Goal: Task Accomplishment & Management: Complete application form

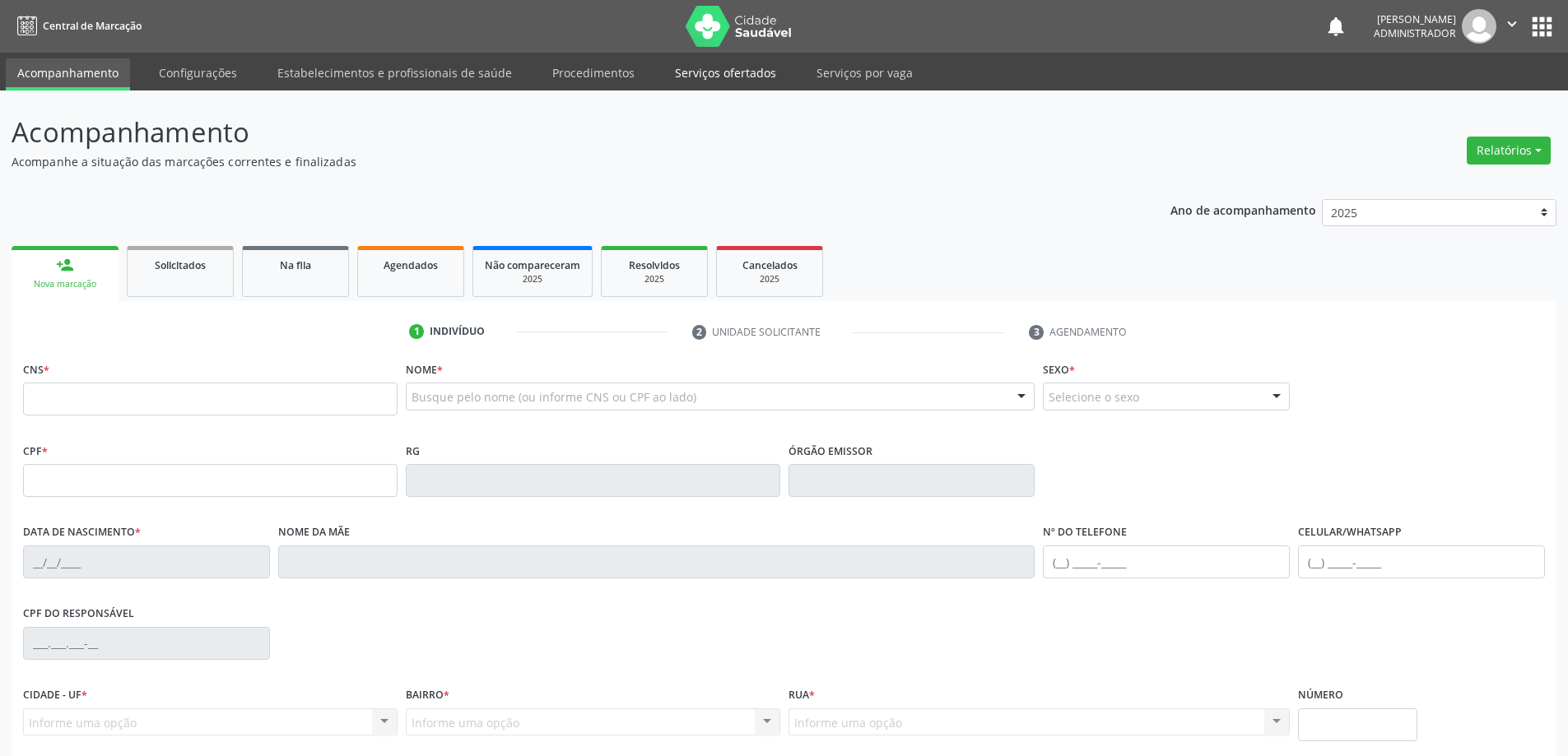
click at [676, 71] on link "Serviços ofertados" at bounding box center [726, 72] width 124 height 29
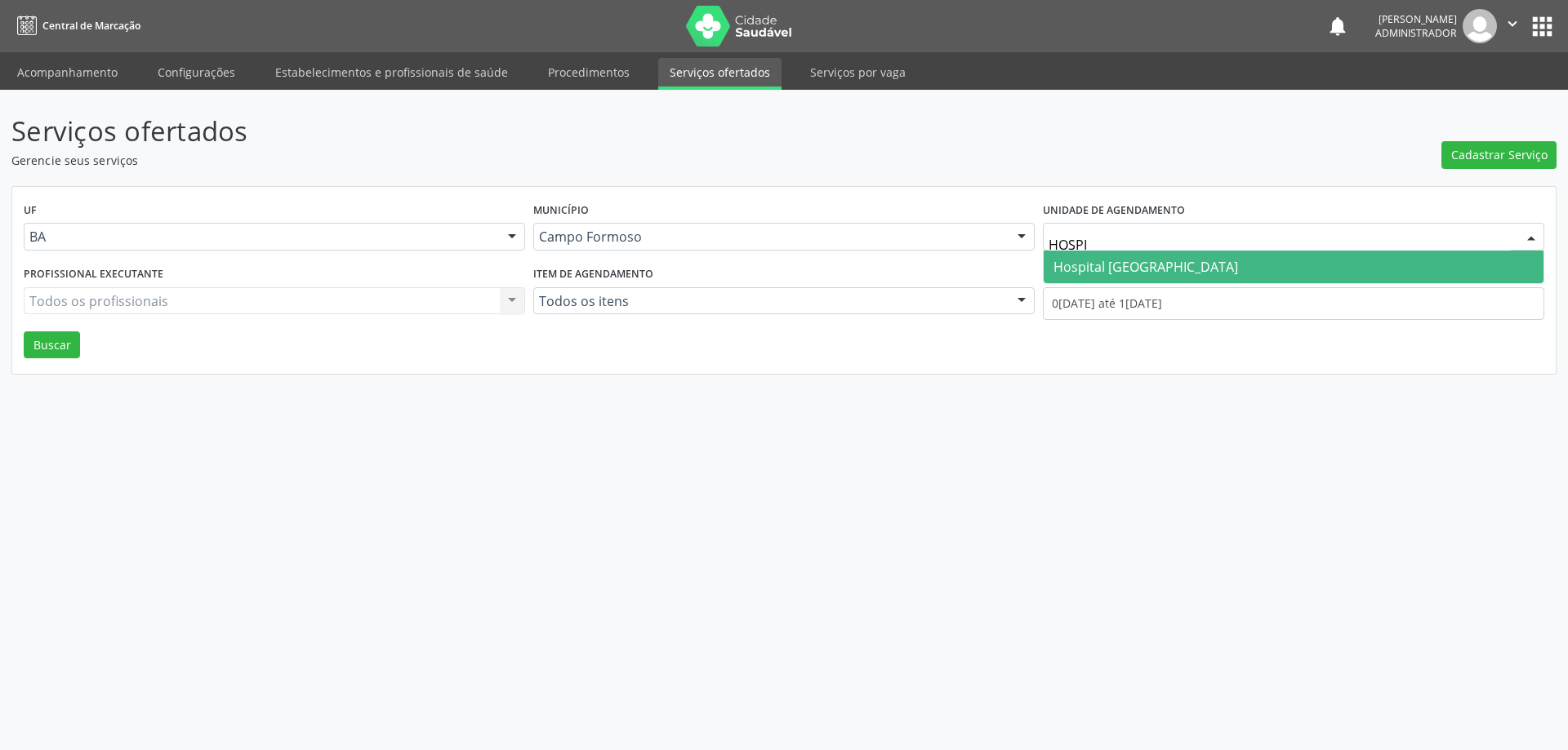
type input "HOSPIT"
click at [1195, 262] on span "Hospital [GEOGRAPHIC_DATA]" at bounding box center [1293, 267] width 499 height 33
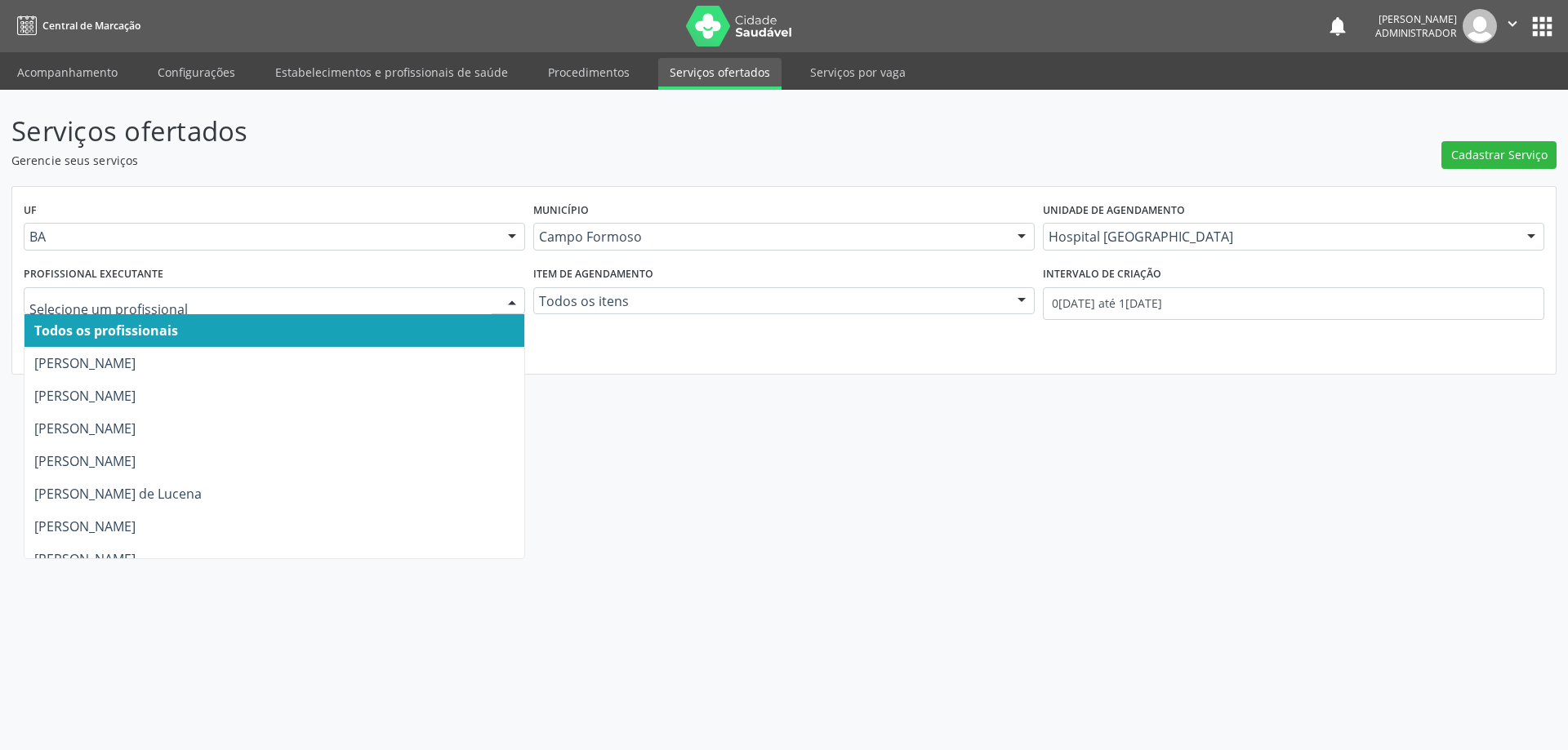
click at [508, 302] on div at bounding box center [512, 302] width 25 height 28
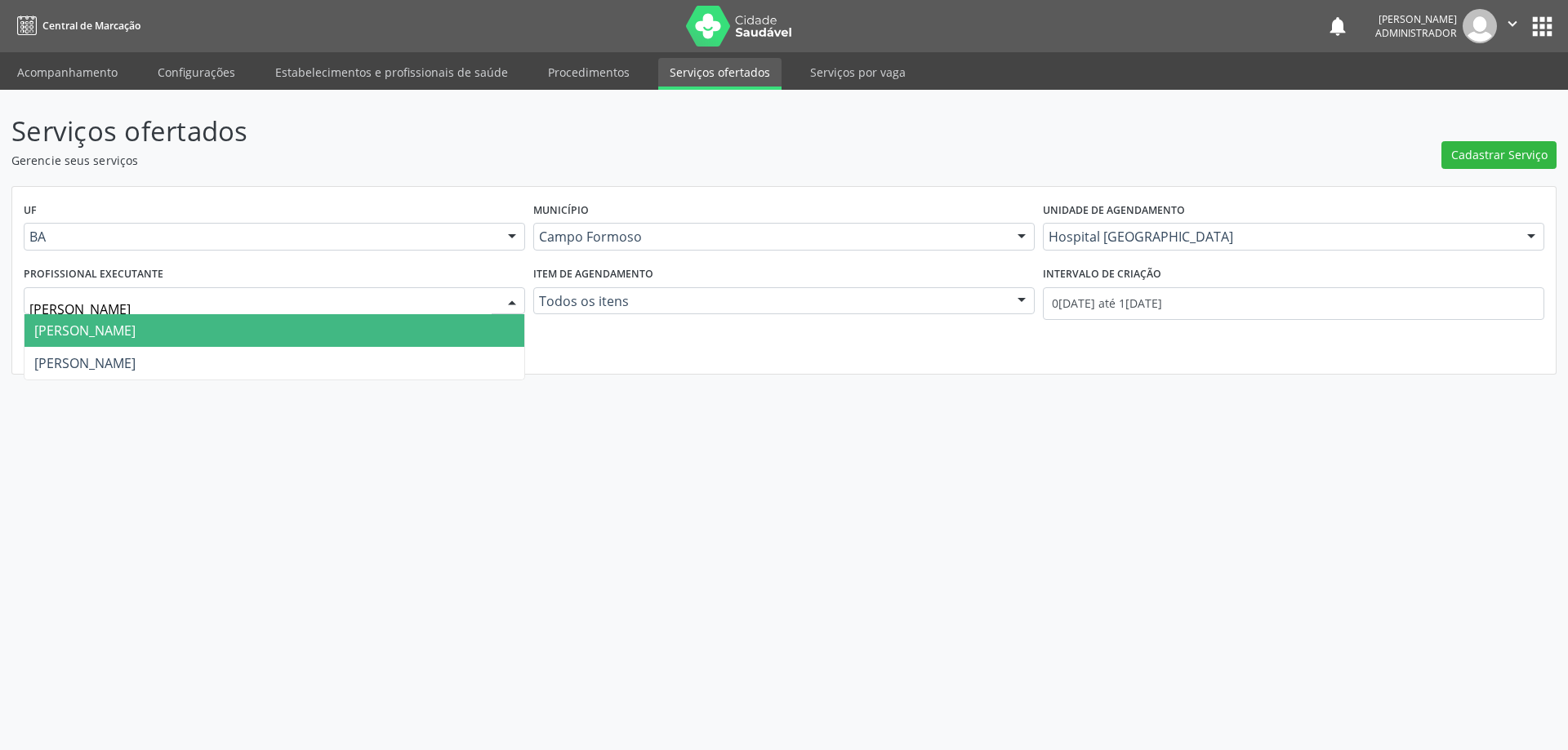
type input "JOEL"
click at [466, 326] on span "[PERSON_NAME] [PERSON_NAME]" at bounding box center [274, 331] width 499 height 33
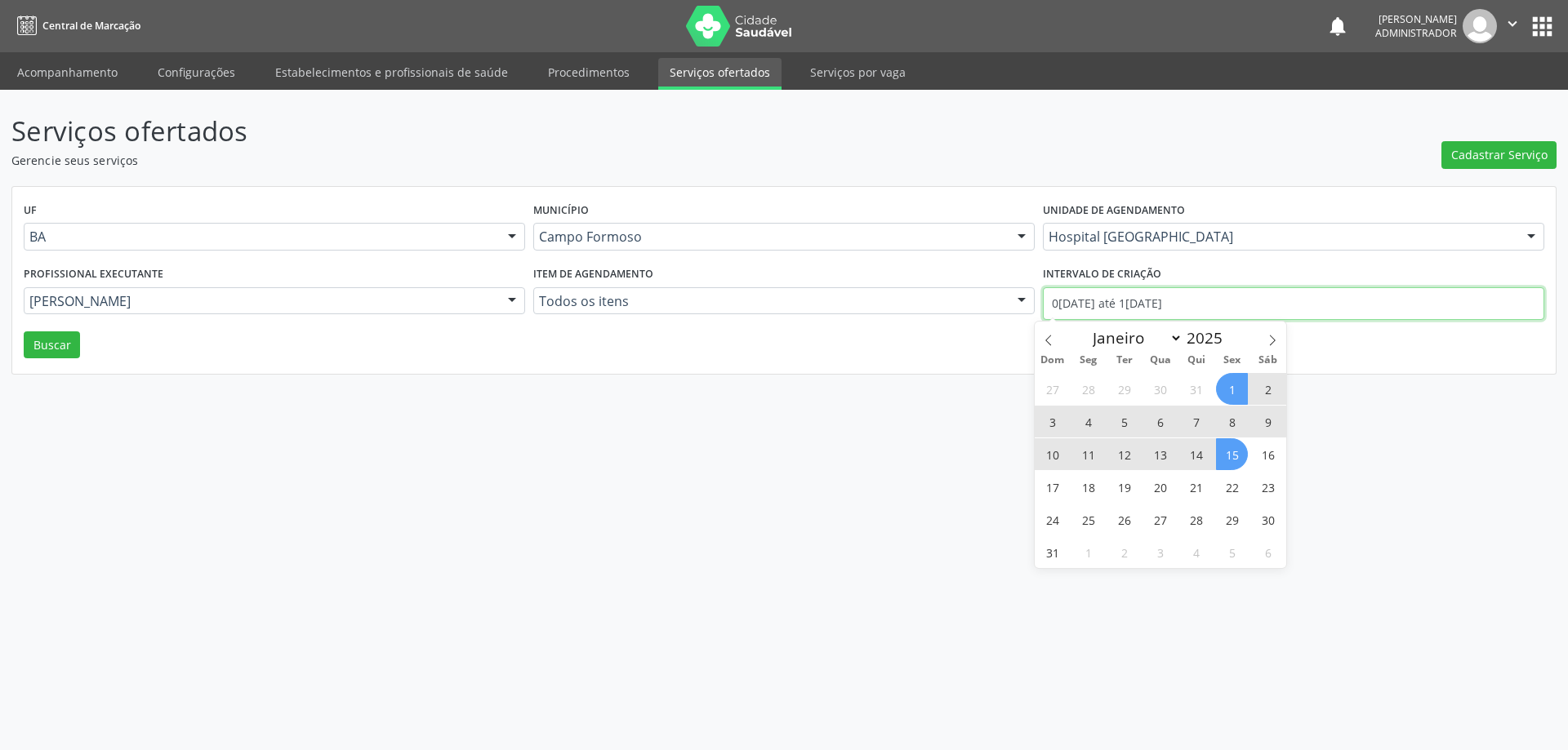
click at [1114, 307] on input "01/08/2025 até 15/08/2025" at bounding box center [1293, 303] width 501 height 33
click at [1045, 338] on icon at bounding box center [1049, 340] width 12 height 12
select select "6"
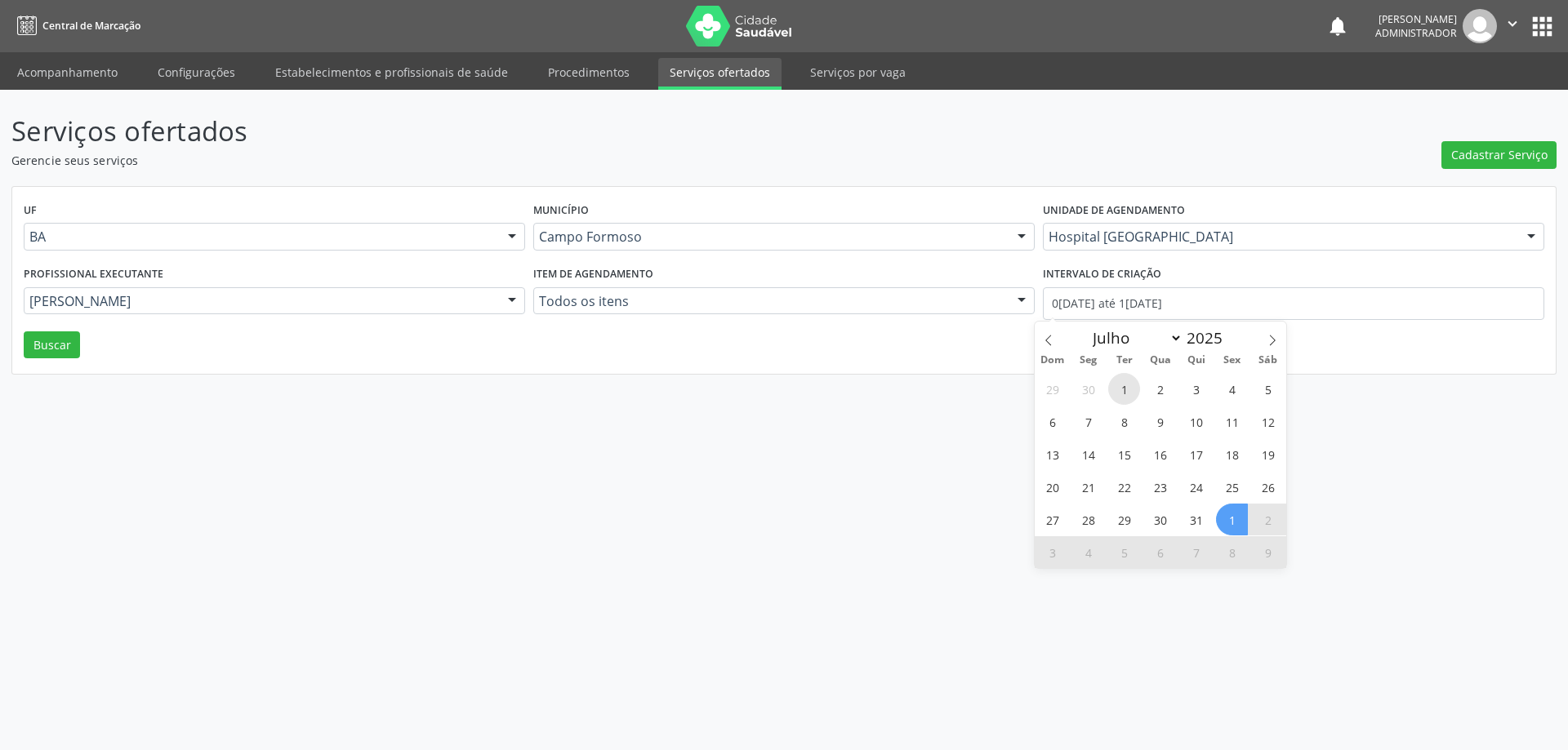
click at [1127, 391] on span "1" at bounding box center [1124, 389] width 32 height 32
type input "01/07/2025"
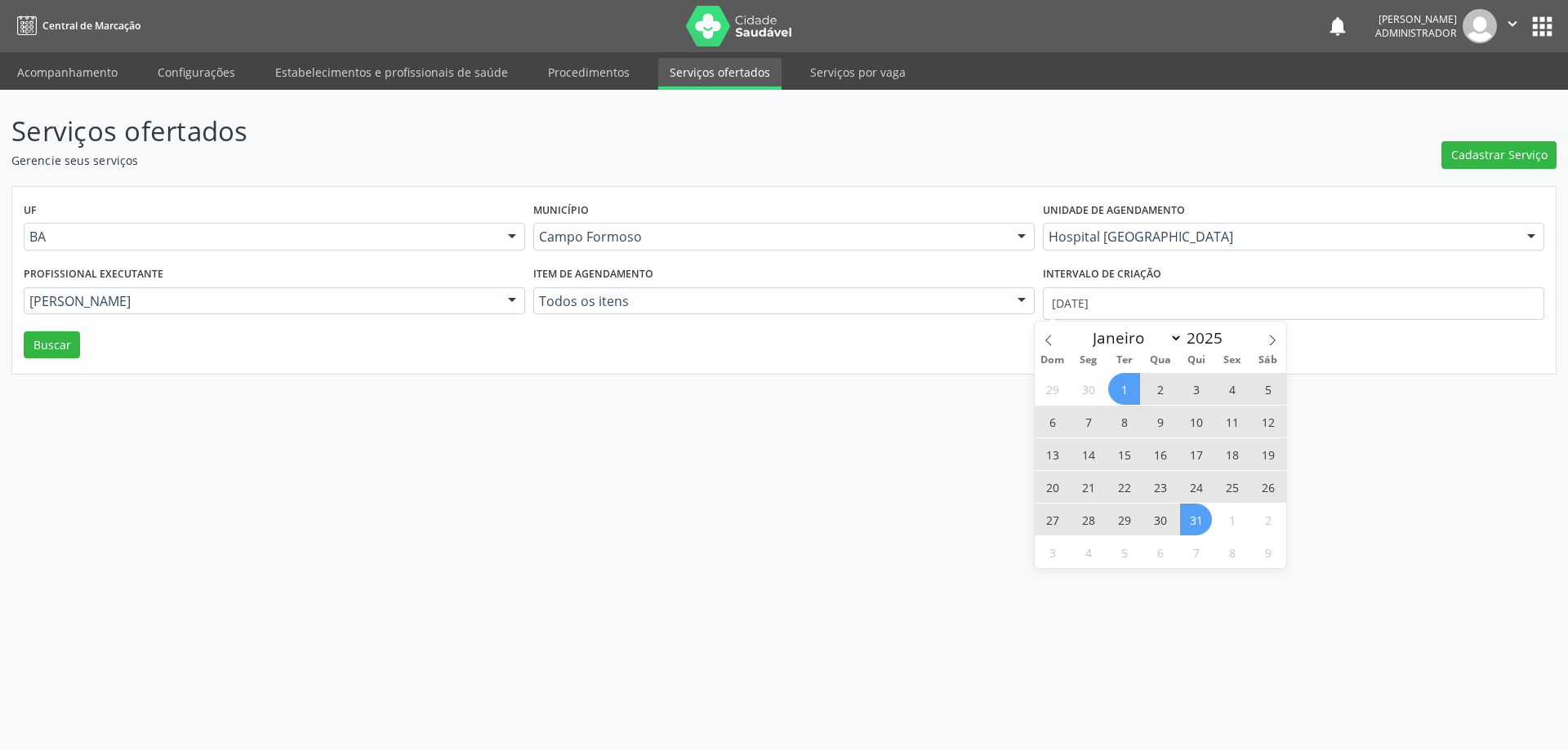
click at [1194, 520] on span "31" at bounding box center [1195, 519] width 32 height 32
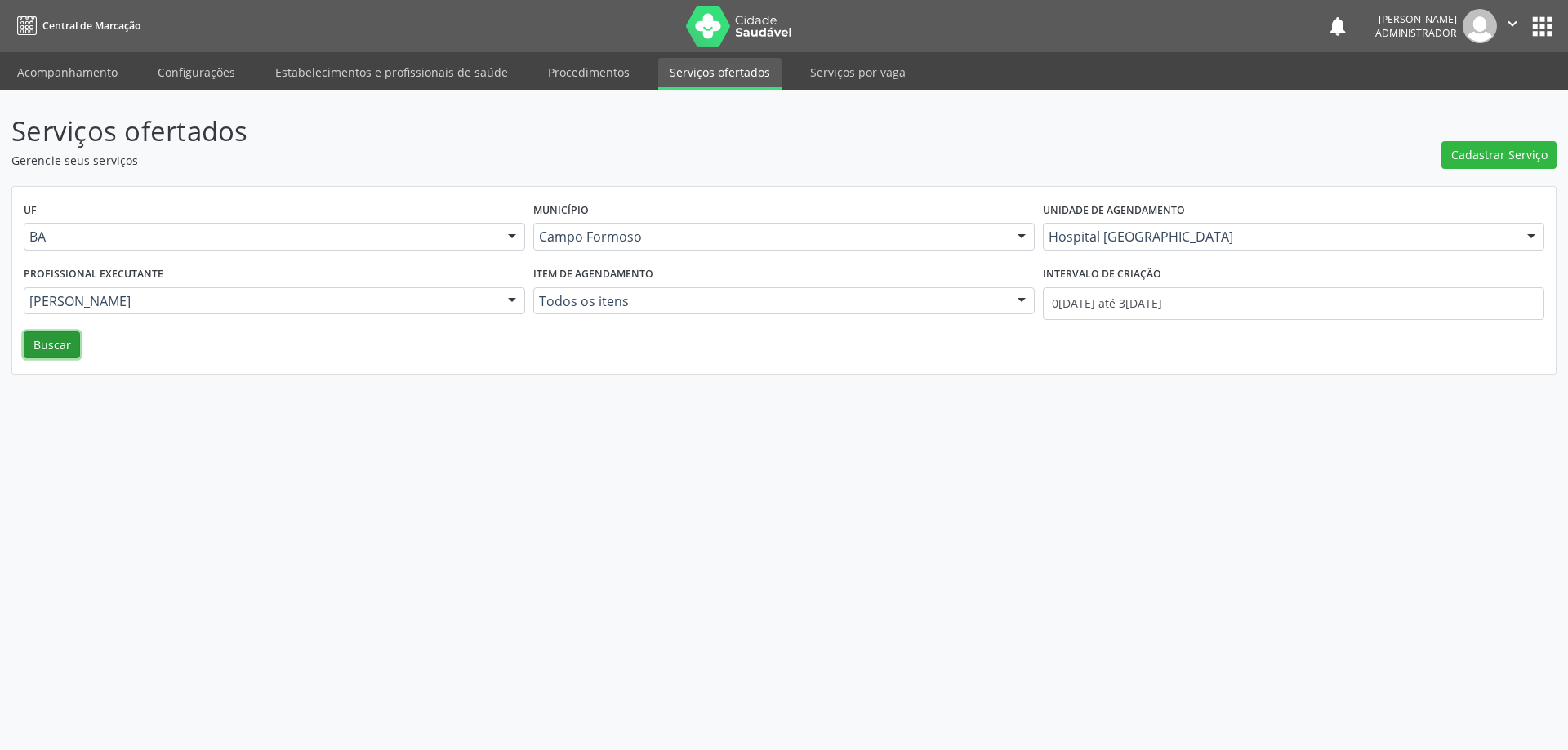
click at [45, 347] on button "Buscar" at bounding box center [52, 345] width 56 height 28
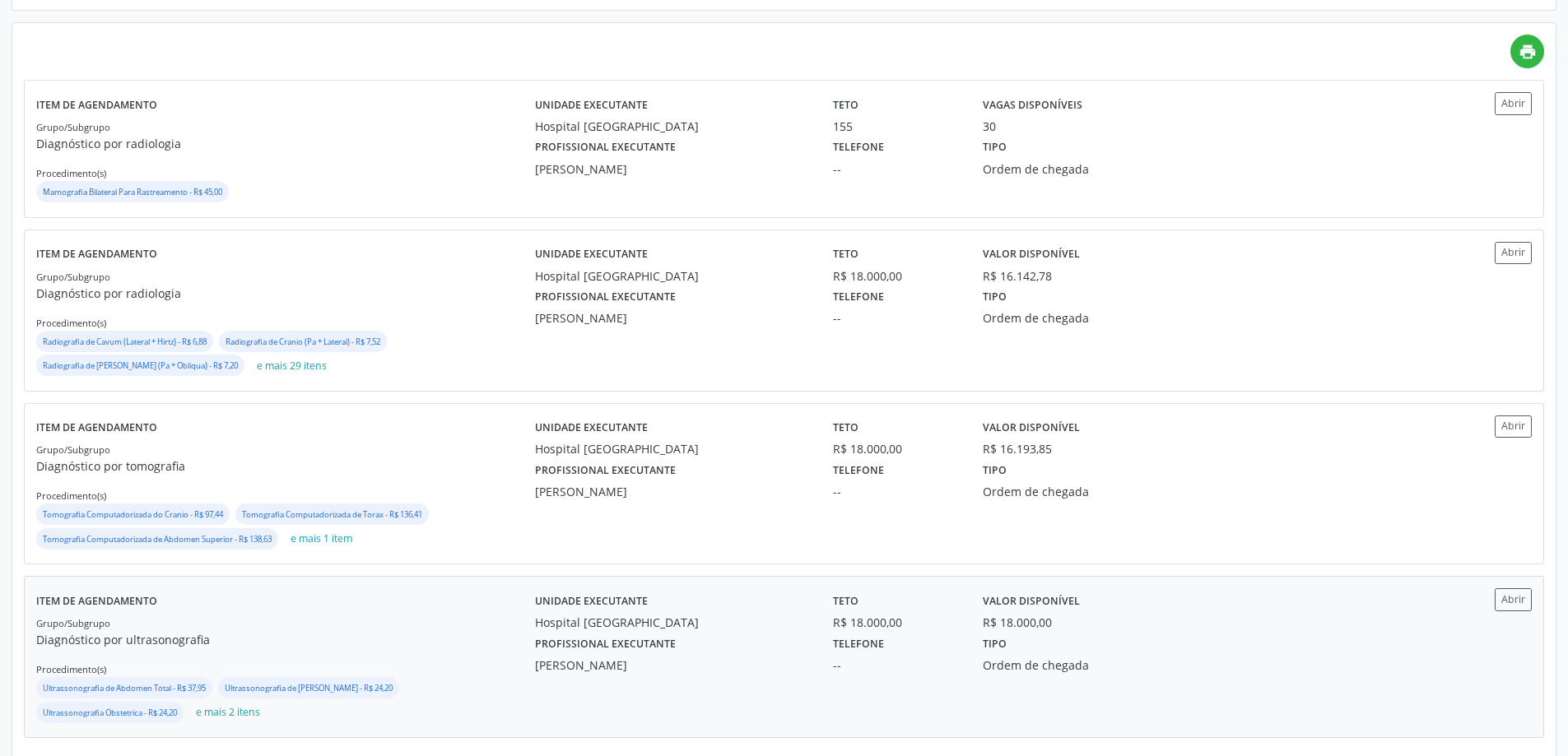
scroll to position [385, 0]
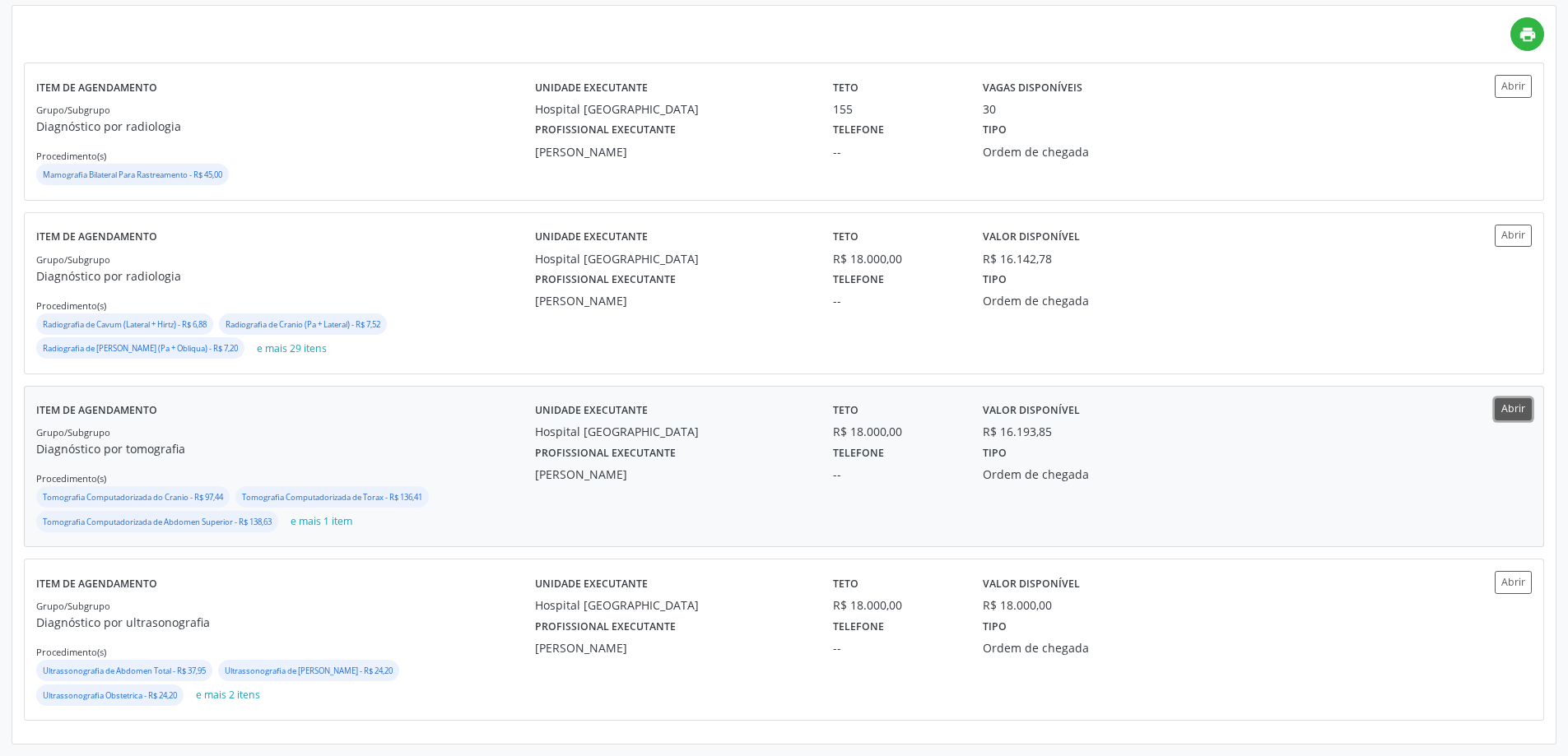
click at [1519, 414] on button "Abrir" at bounding box center [1513, 409] width 37 height 22
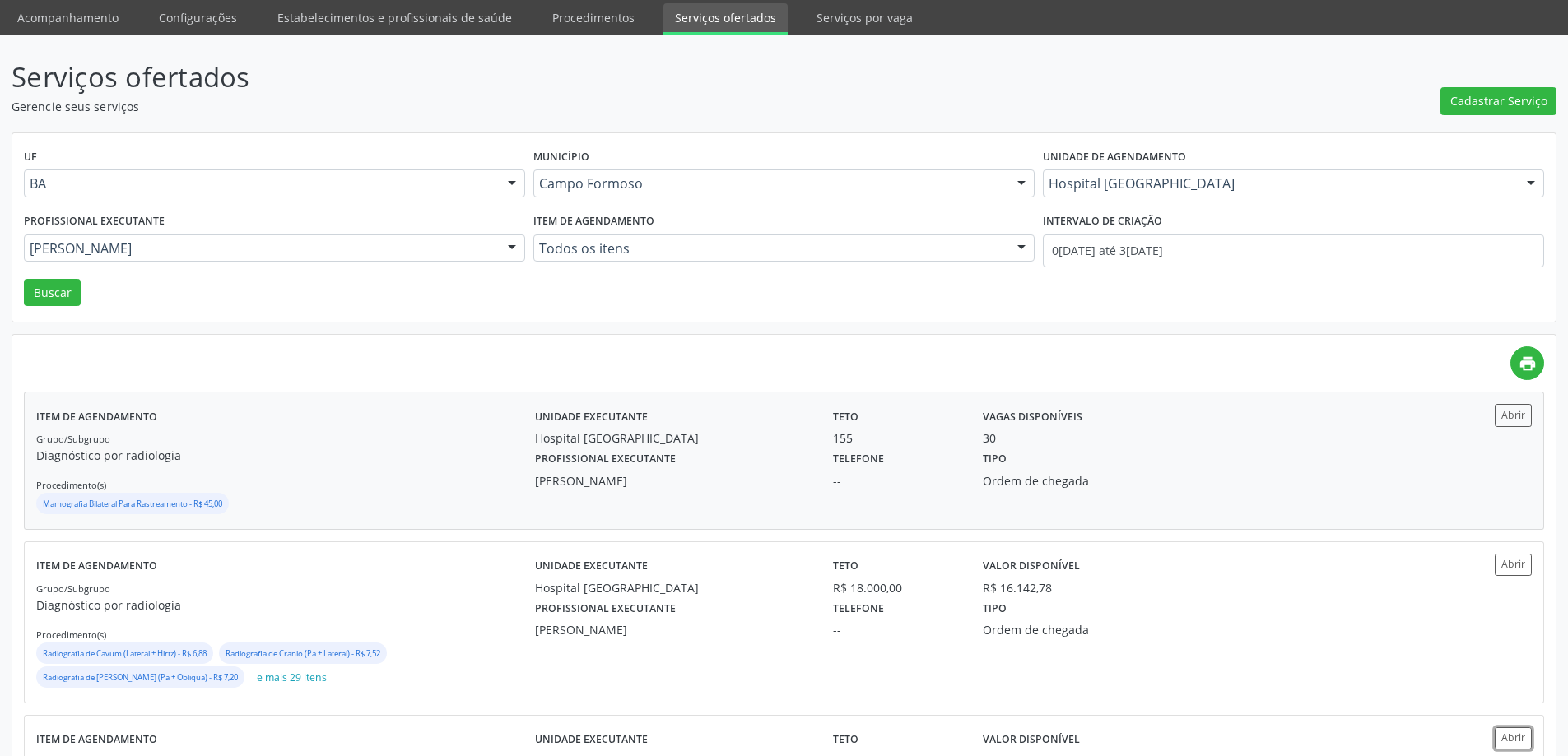
scroll to position [0, 0]
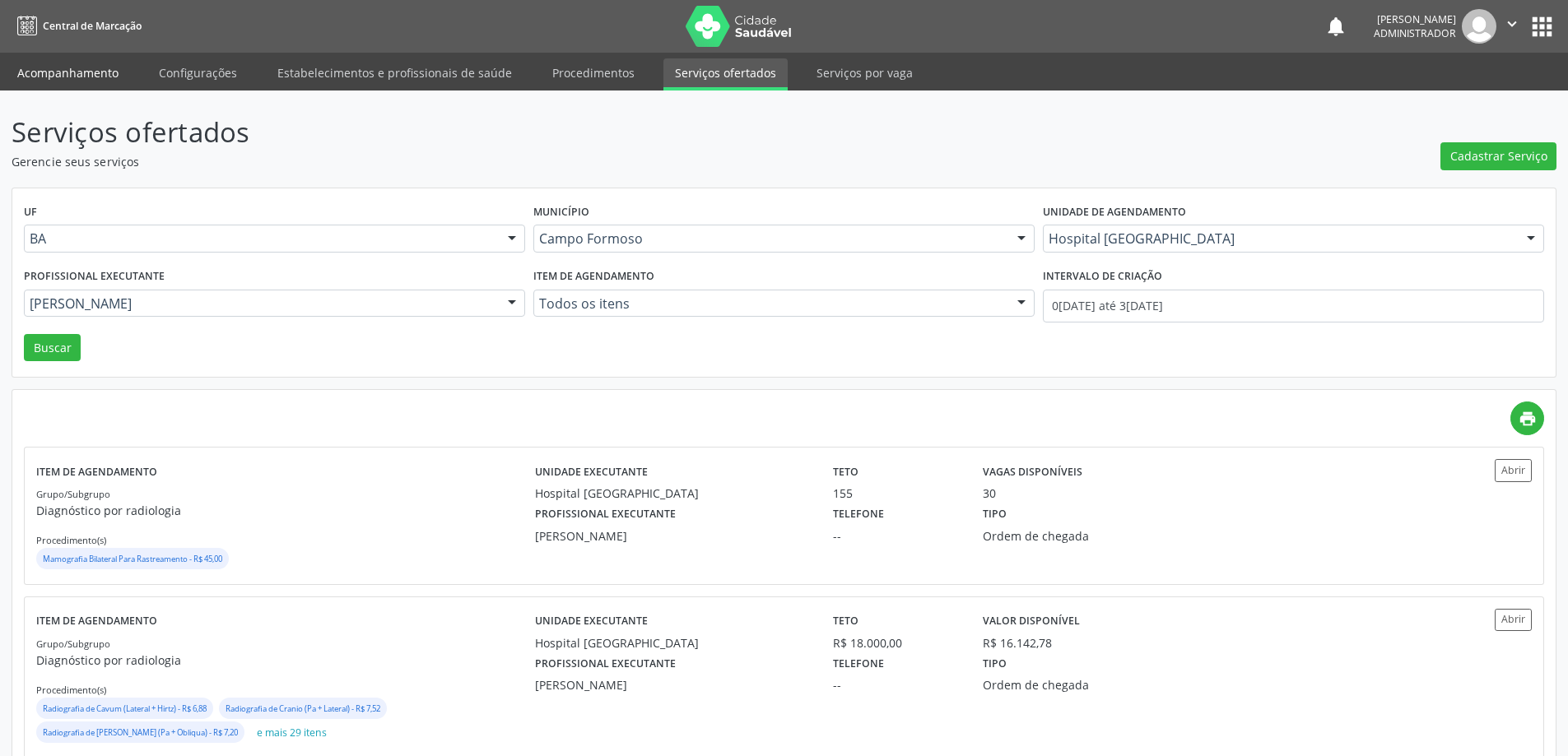
click at [69, 75] on link "Acompanhamento" at bounding box center [68, 72] width 124 height 29
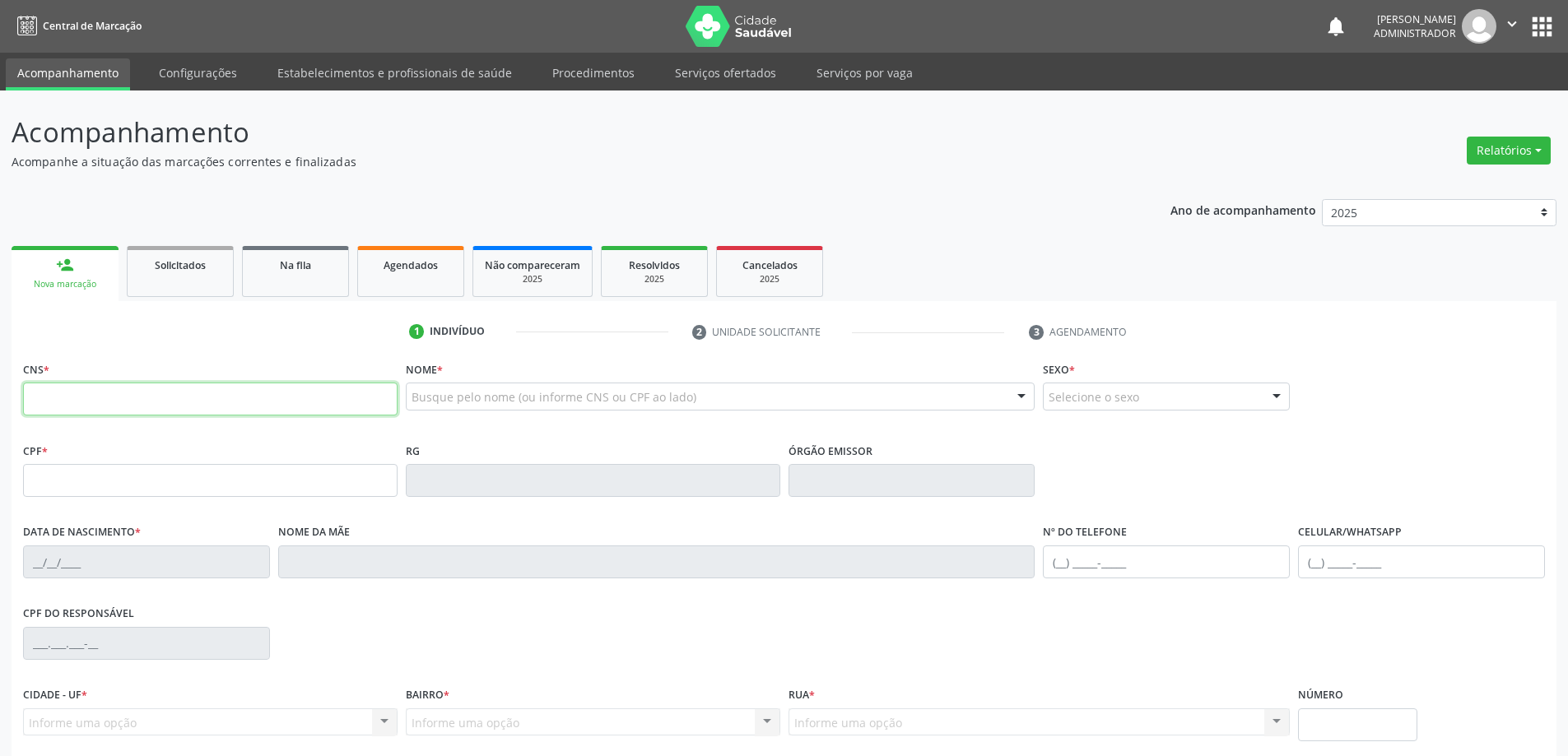
click at [108, 399] on input "text" at bounding box center [211, 400] width 375 height 33
type input "704 3045 5319 8392"
type input "0503436968"
type input "04/02/1953"
type input "S/N"
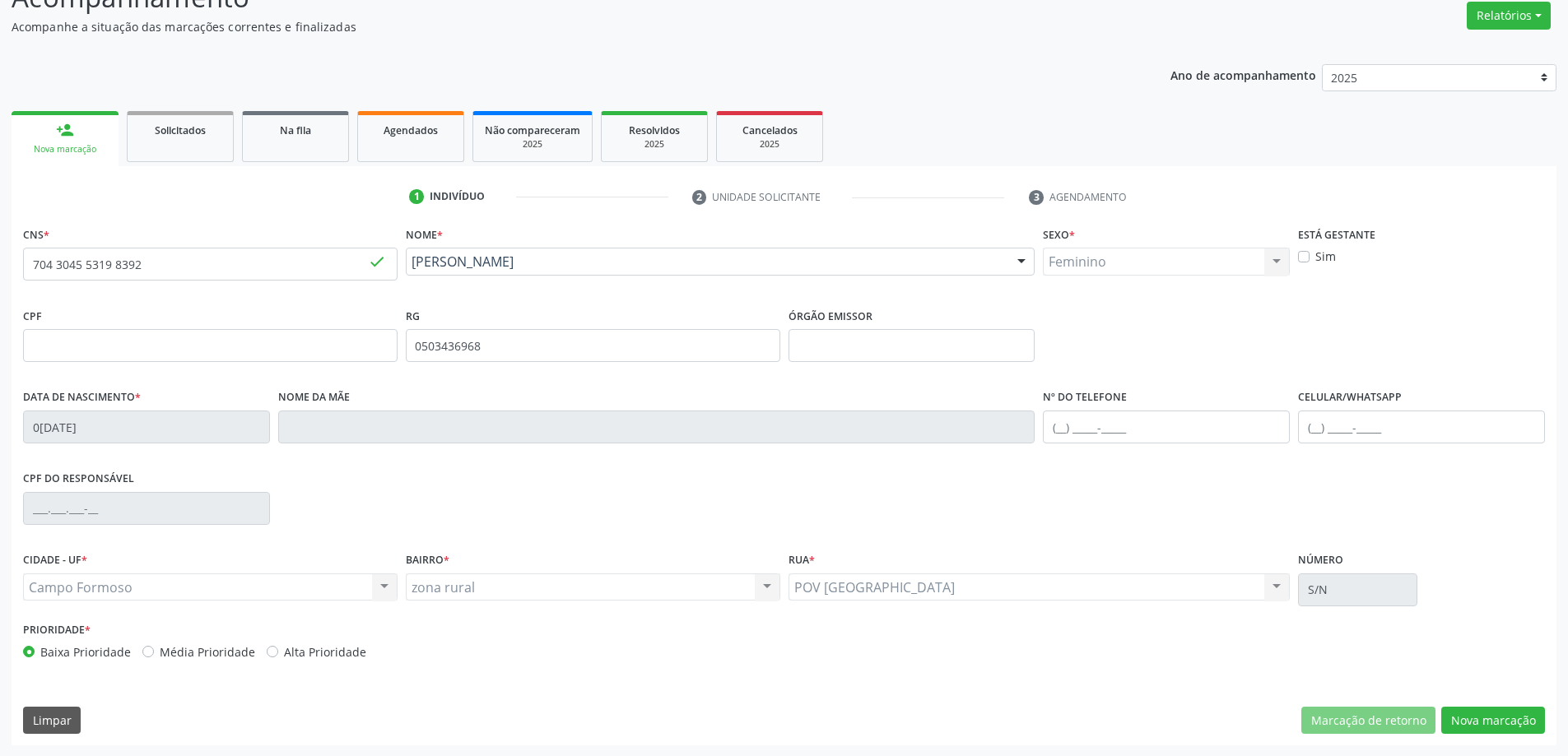
scroll to position [136, 0]
click at [1502, 722] on button "Nova marcação" at bounding box center [1493, 720] width 104 height 28
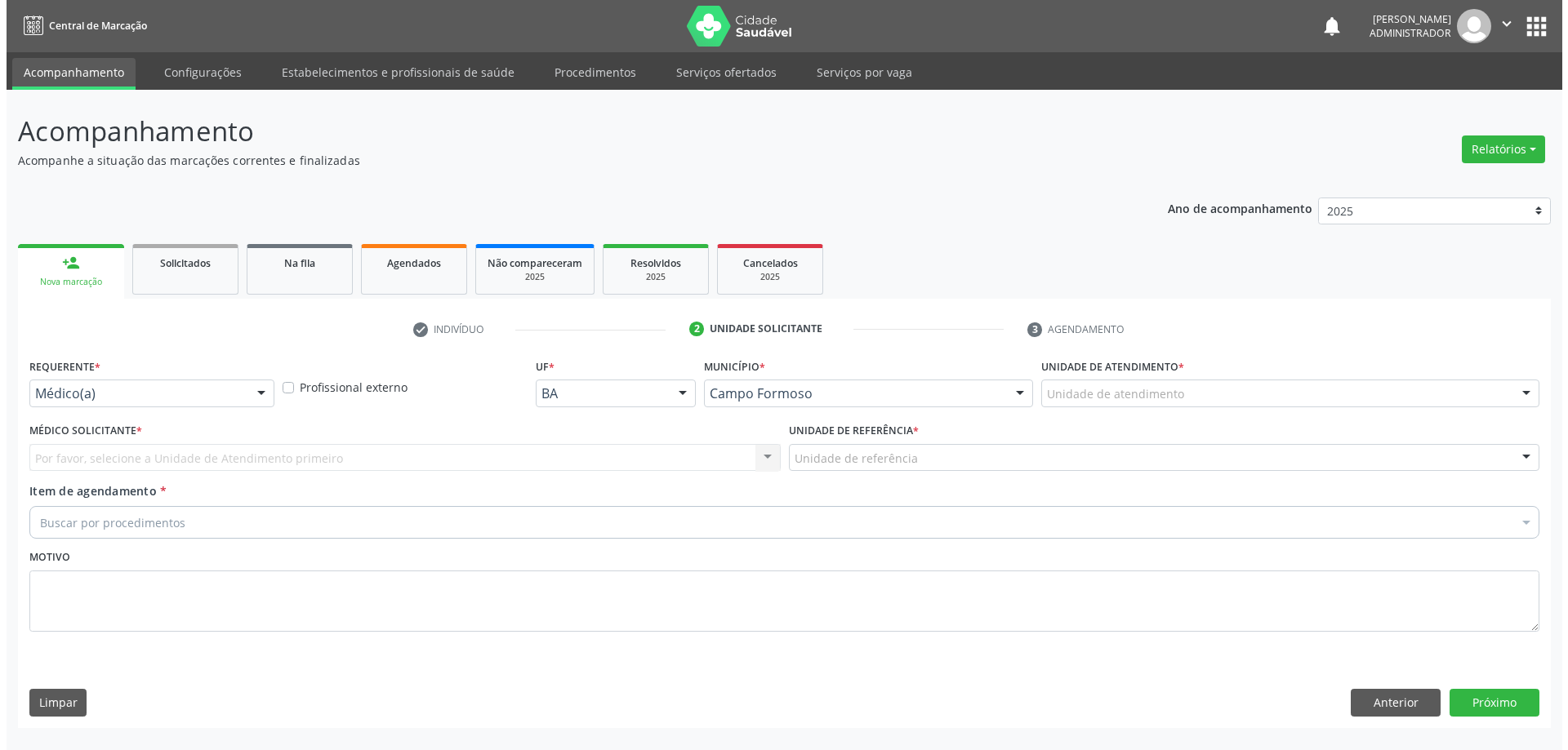
scroll to position [0, 0]
click at [253, 386] on div at bounding box center [257, 395] width 25 height 28
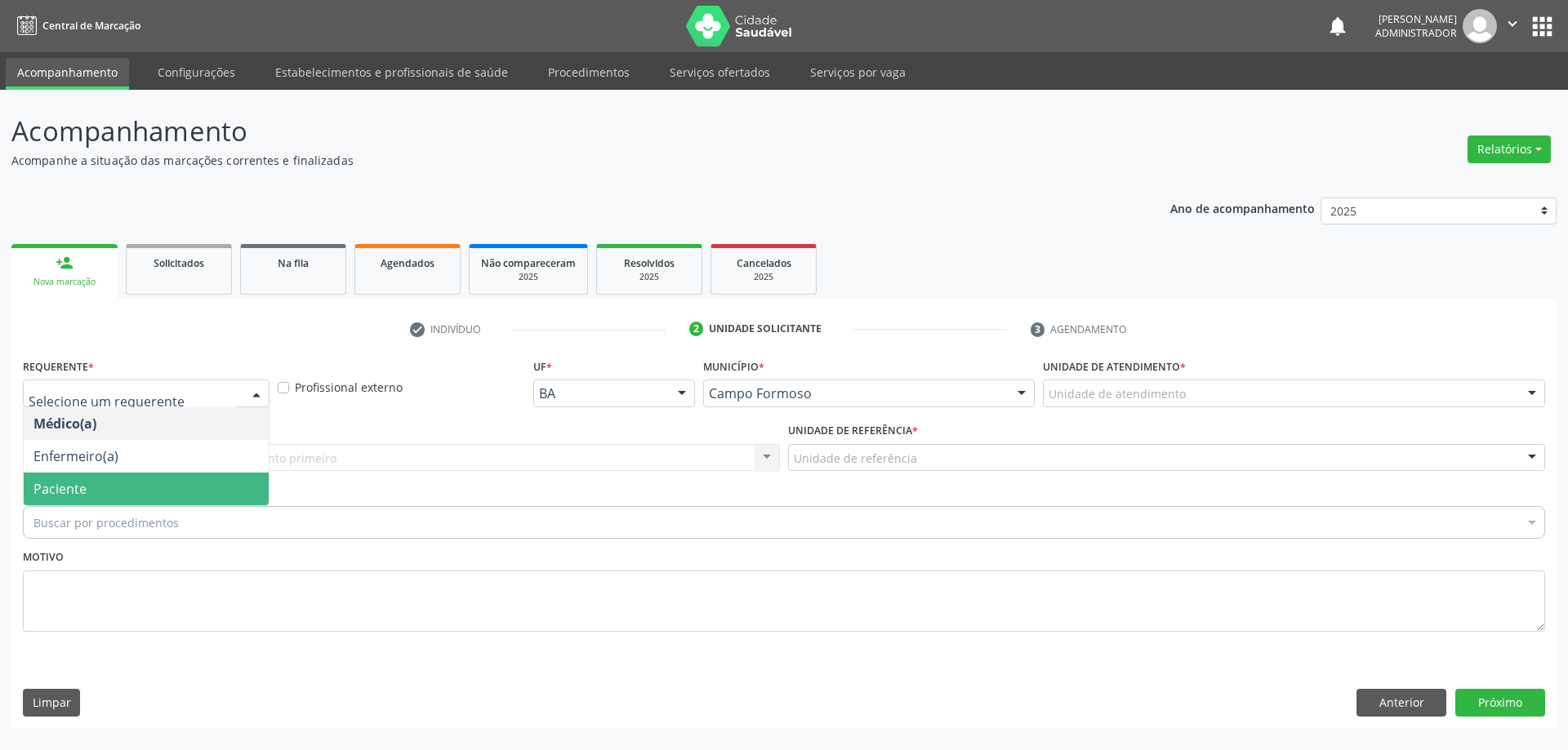
click at [219, 488] on span "Paciente" at bounding box center [146, 489] width 245 height 33
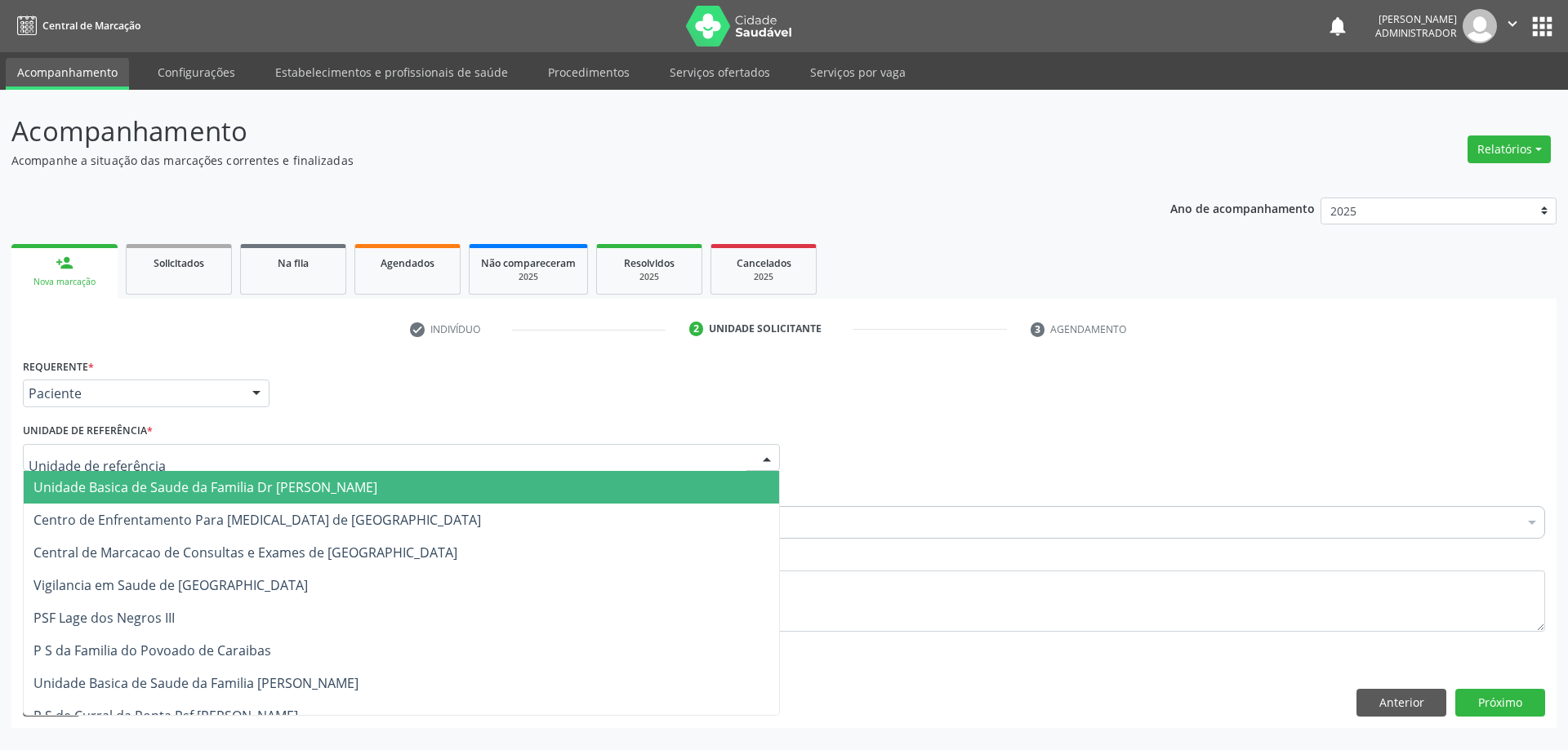
click at [773, 450] on div at bounding box center [767, 459] width 25 height 28
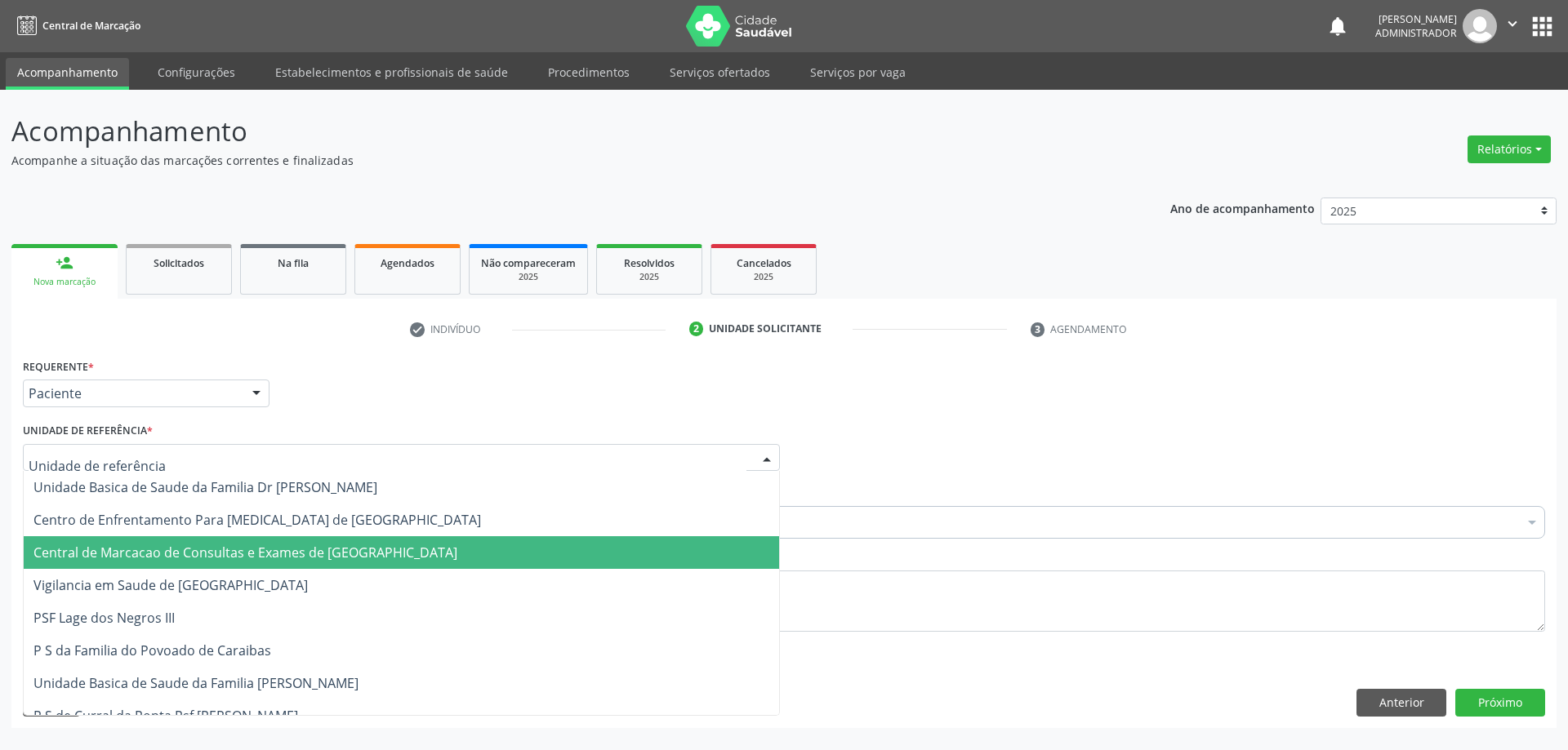
click at [707, 555] on span "Central de Marcacao de Consultas e Exames de Campo Formoso" at bounding box center [401, 553] width 755 height 33
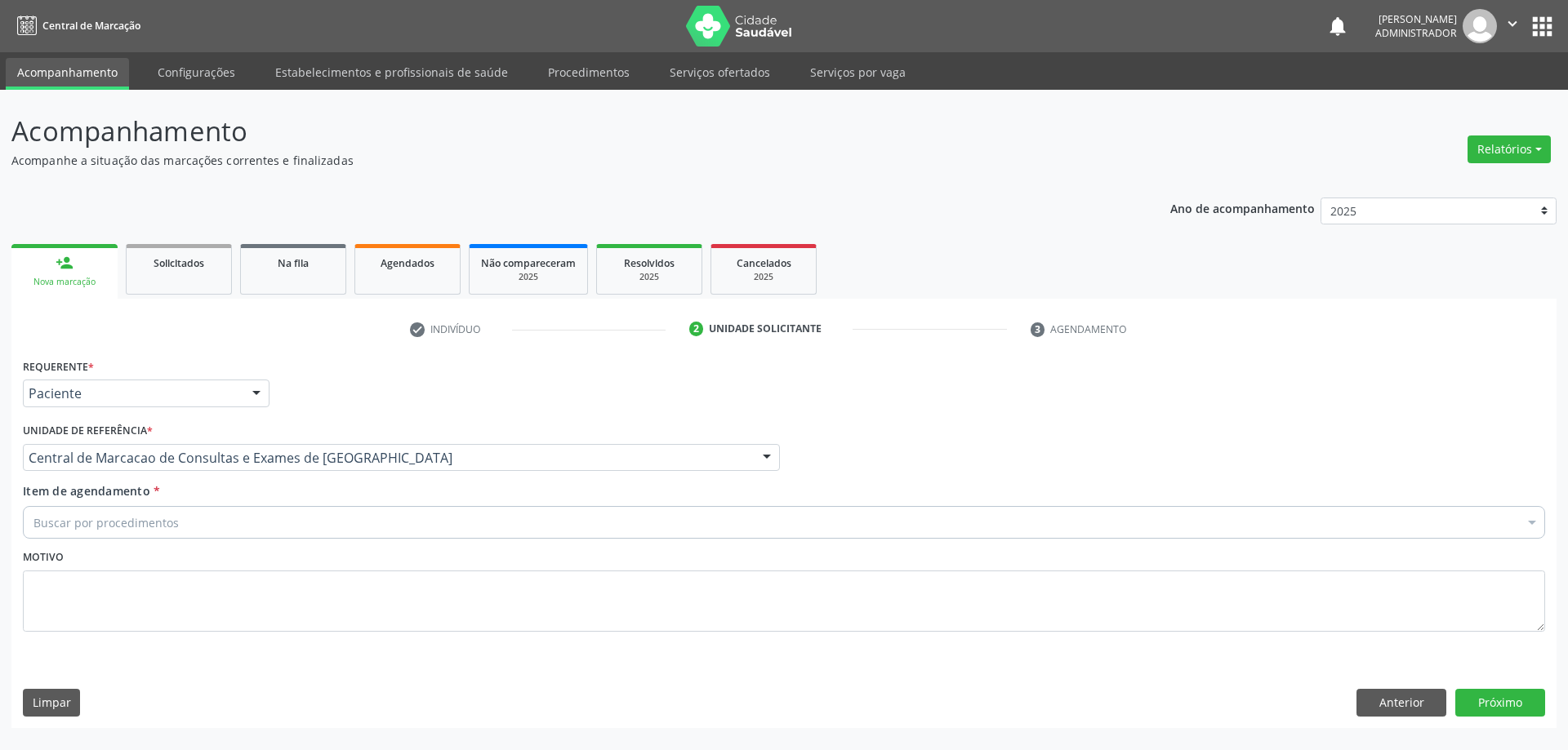
click at [706, 530] on div "Buscar por procedimentos" at bounding box center [784, 522] width 1522 height 33
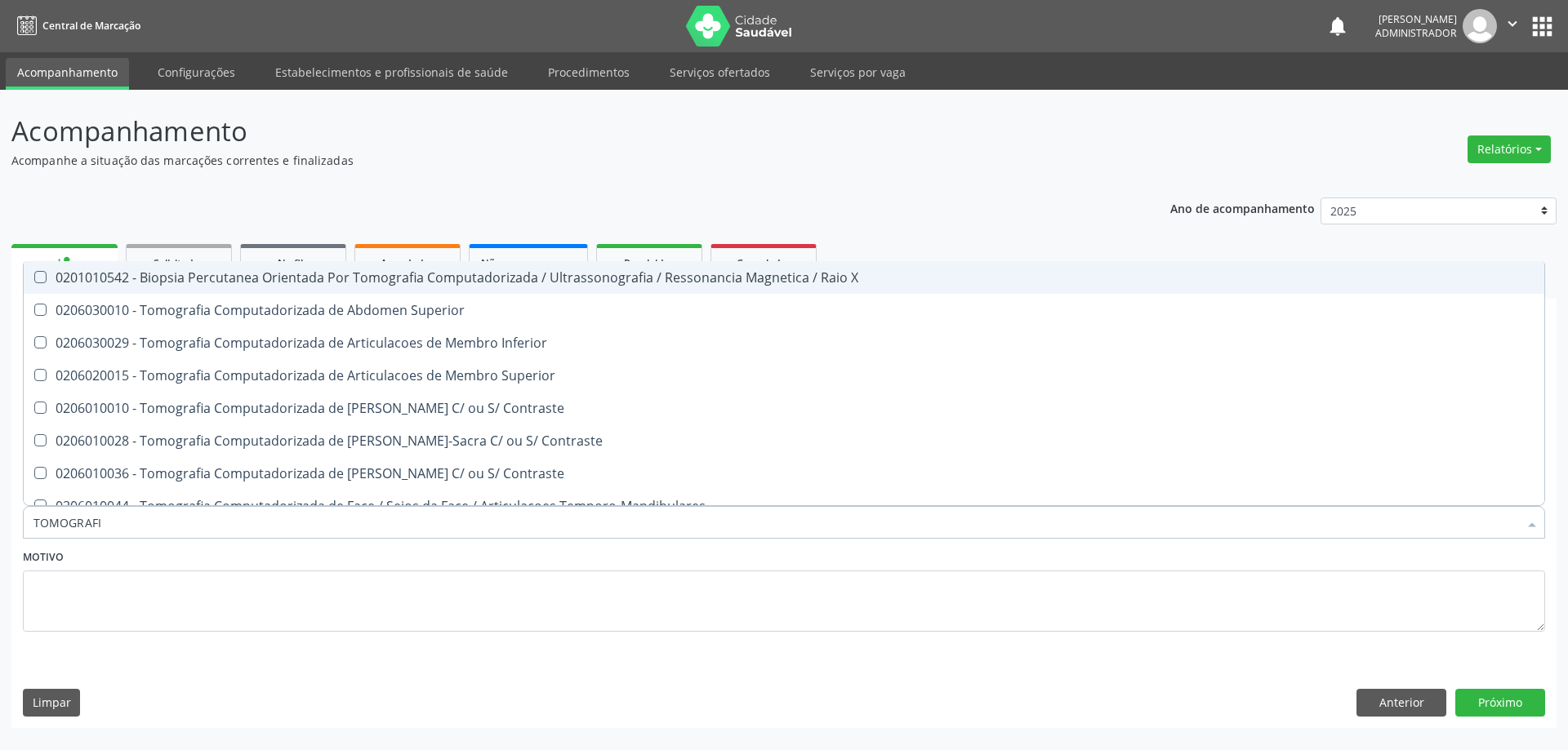
type input "TOMOGRAFIA"
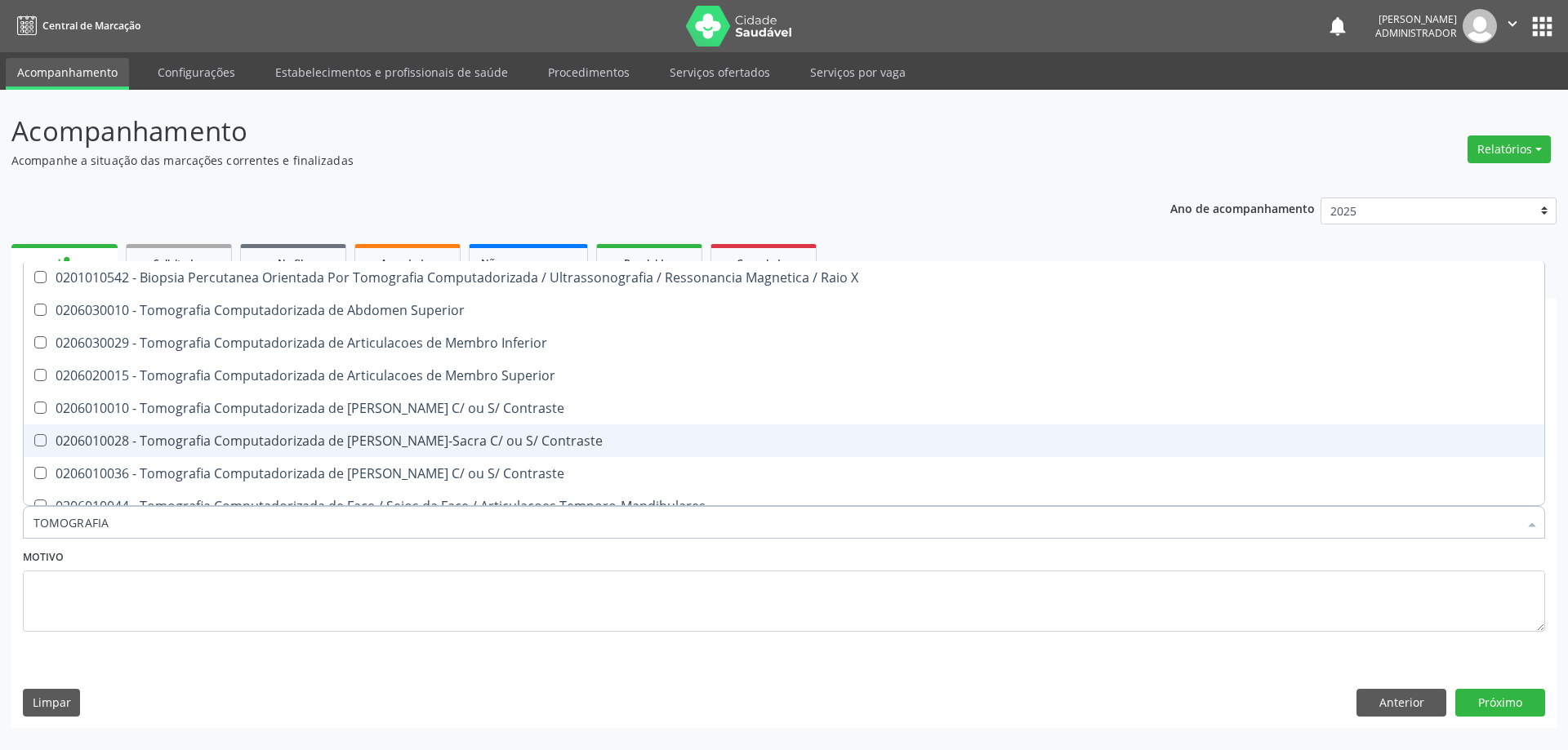
scroll to position [81, 0]
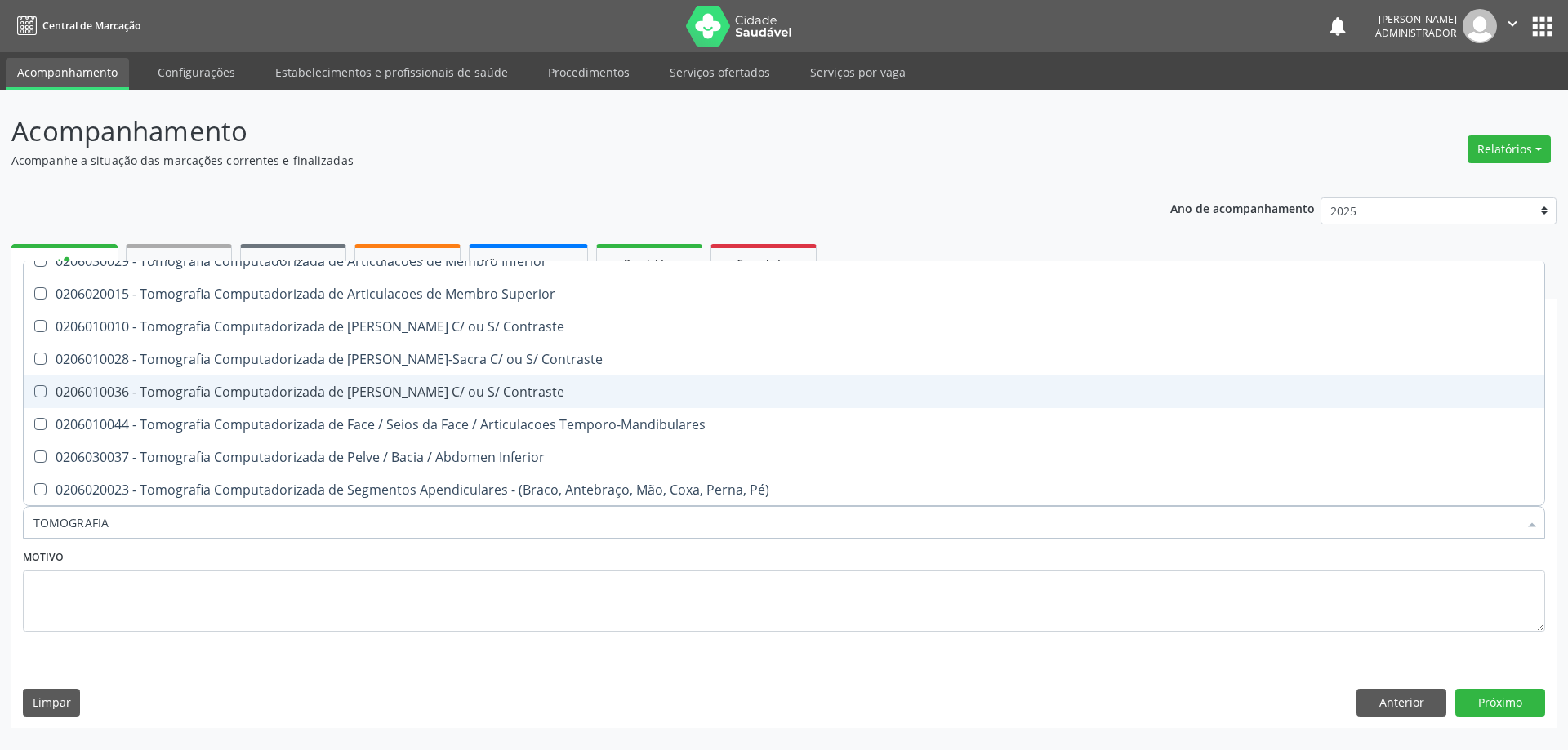
click at [596, 387] on div "0206010036 - Tomografia Computadorizada de Coluna Toracica C/ ou S/ Contraste" at bounding box center [784, 392] width 1501 height 13
checkbox Contraste "true"
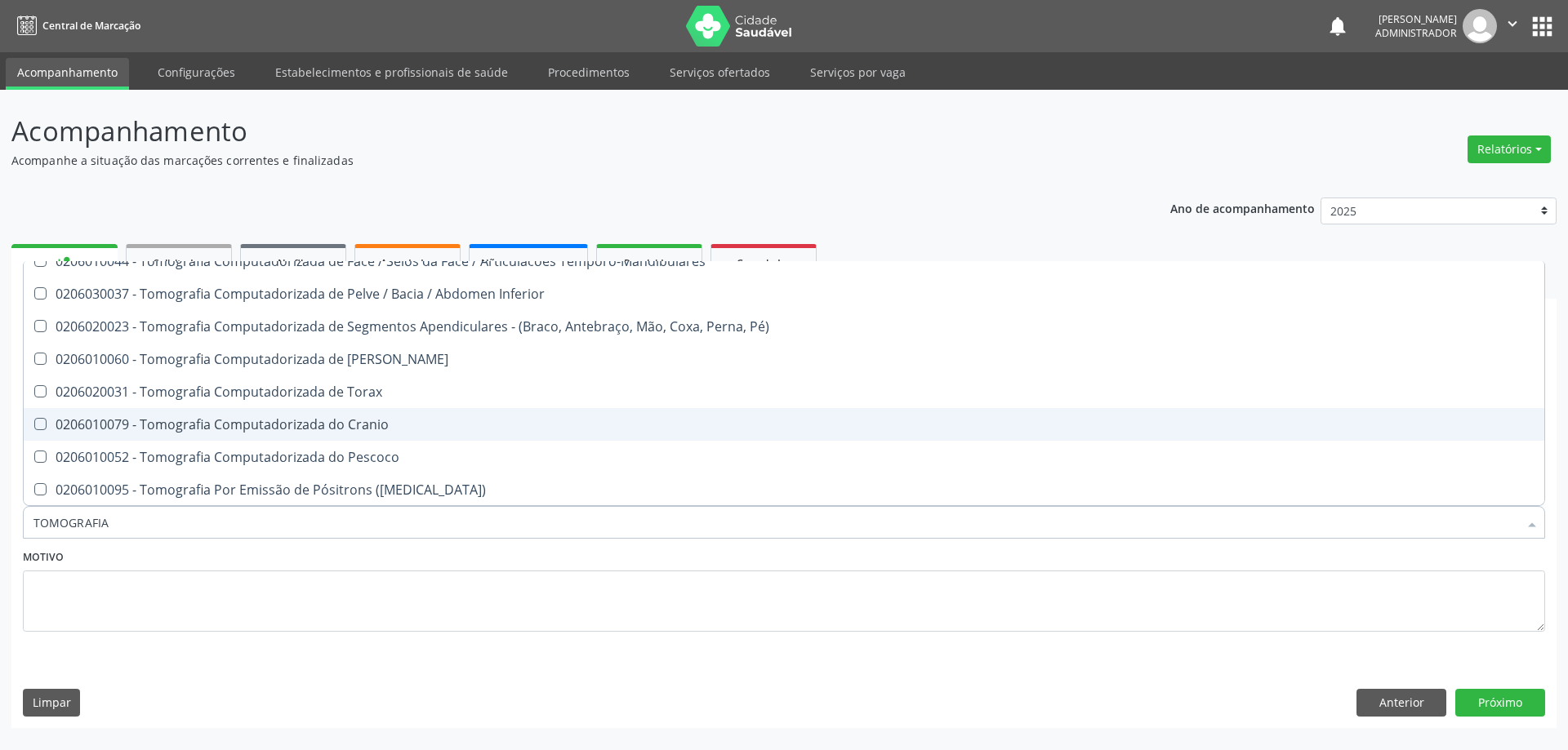
scroll to position [278, 0]
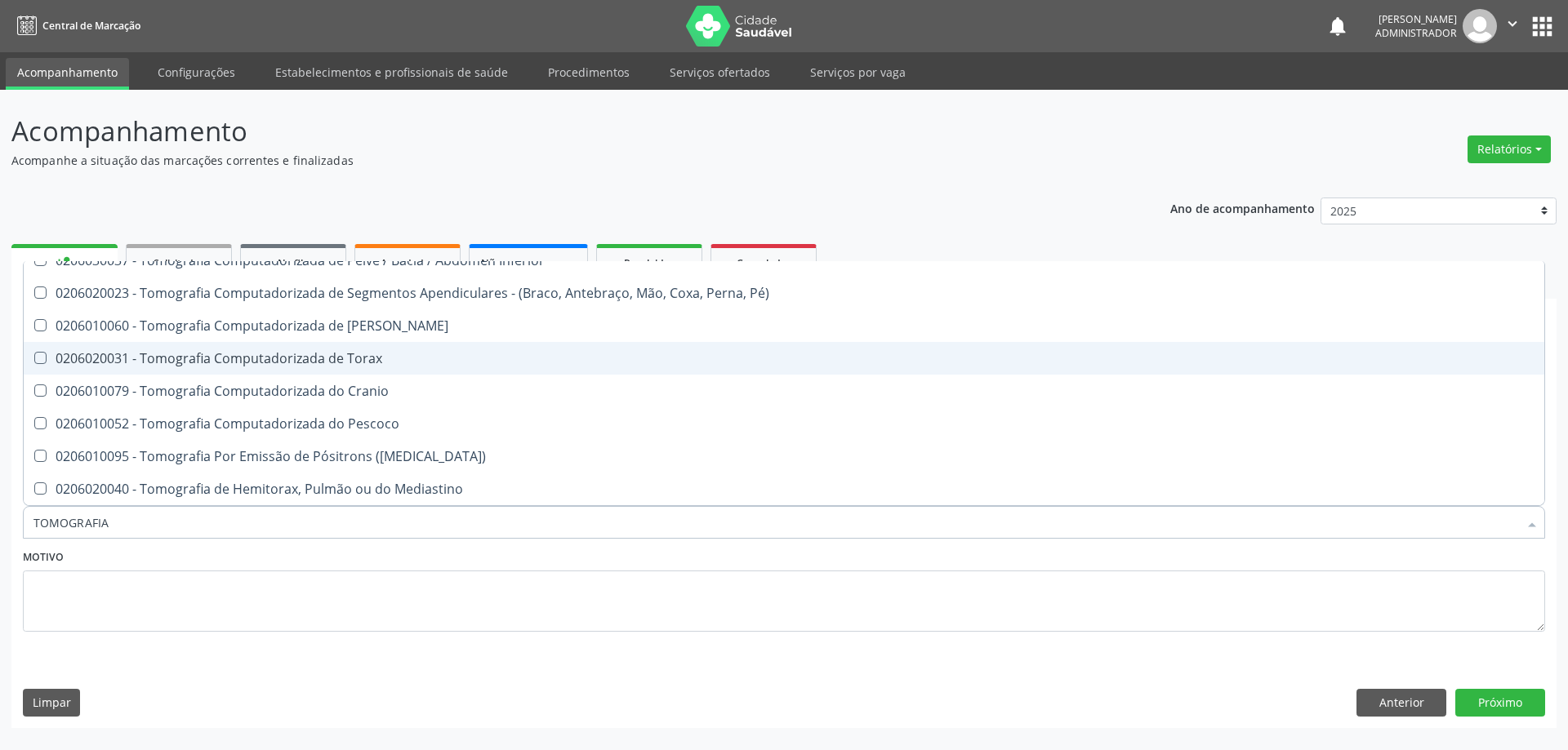
click at [431, 358] on div "0206020031 - Tomografia Computadorizada de Torax" at bounding box center [784, 359] width 1501 height 13
checkbox Torax "true"
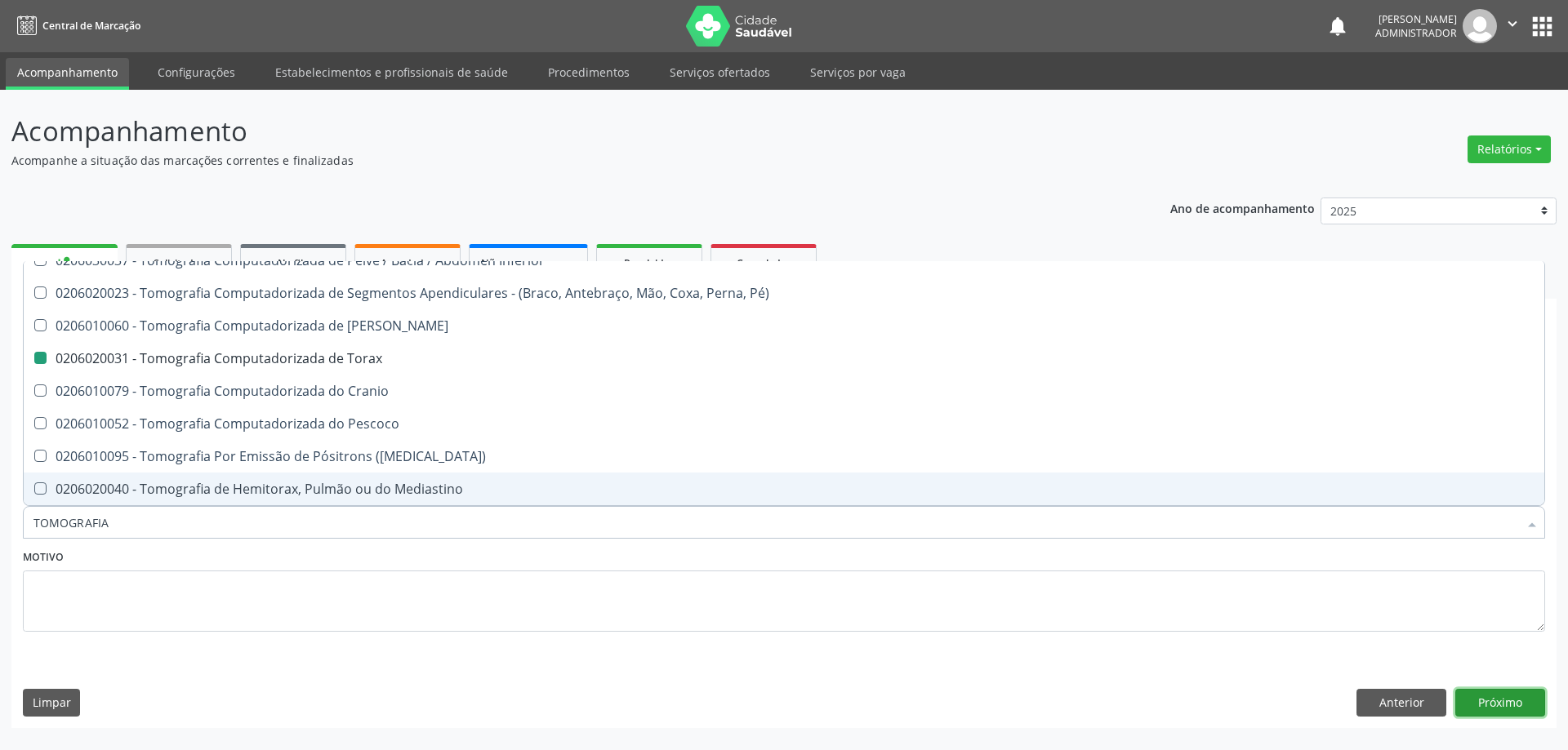
click at [1487, 701] on button "Próximo" at bounding box center [1500, 703] width 90 height 28
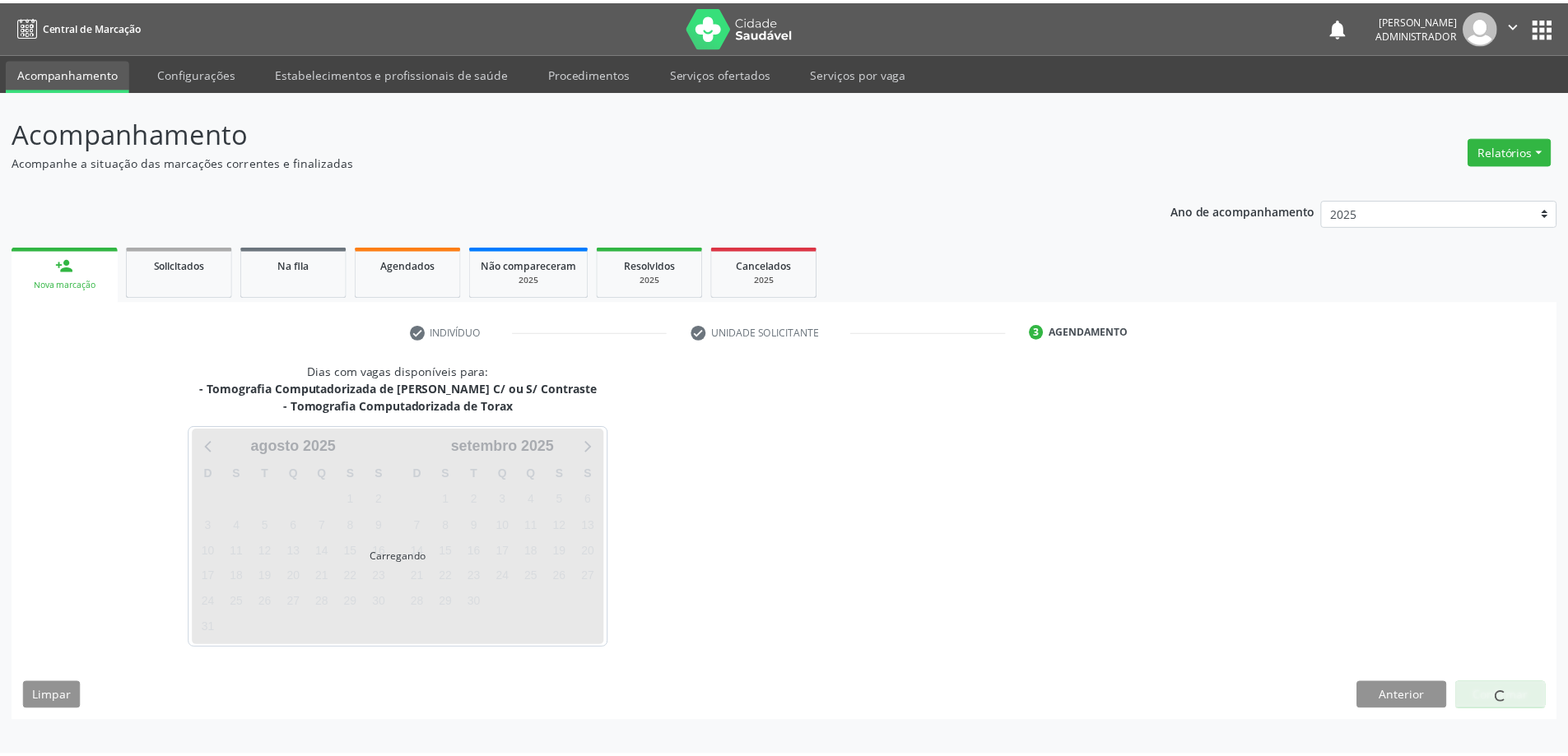
scroll to position [0, 0]
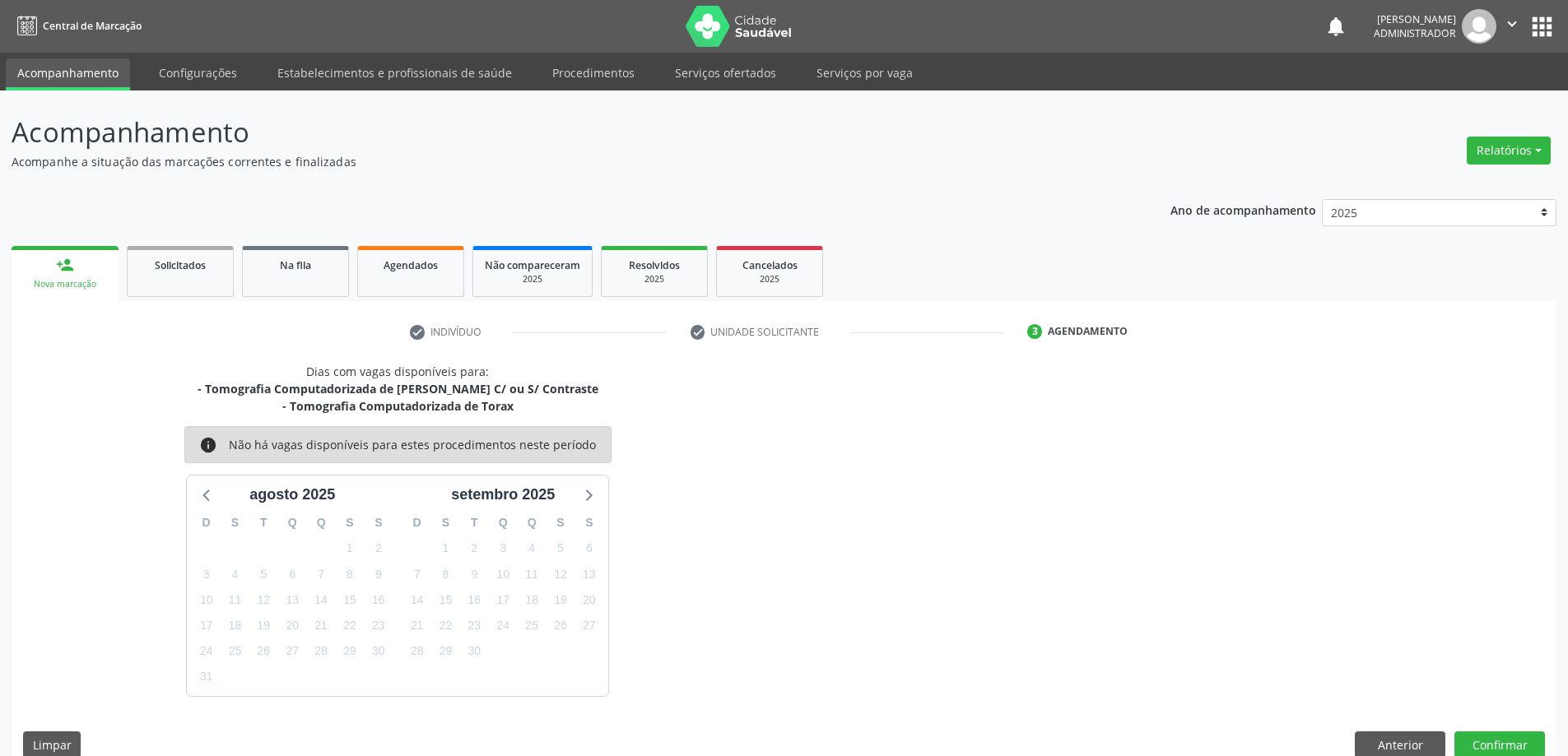
click at [66, 274] on link "person_add Nova marcação" at bounding box center [65, 274] width 107 height 56
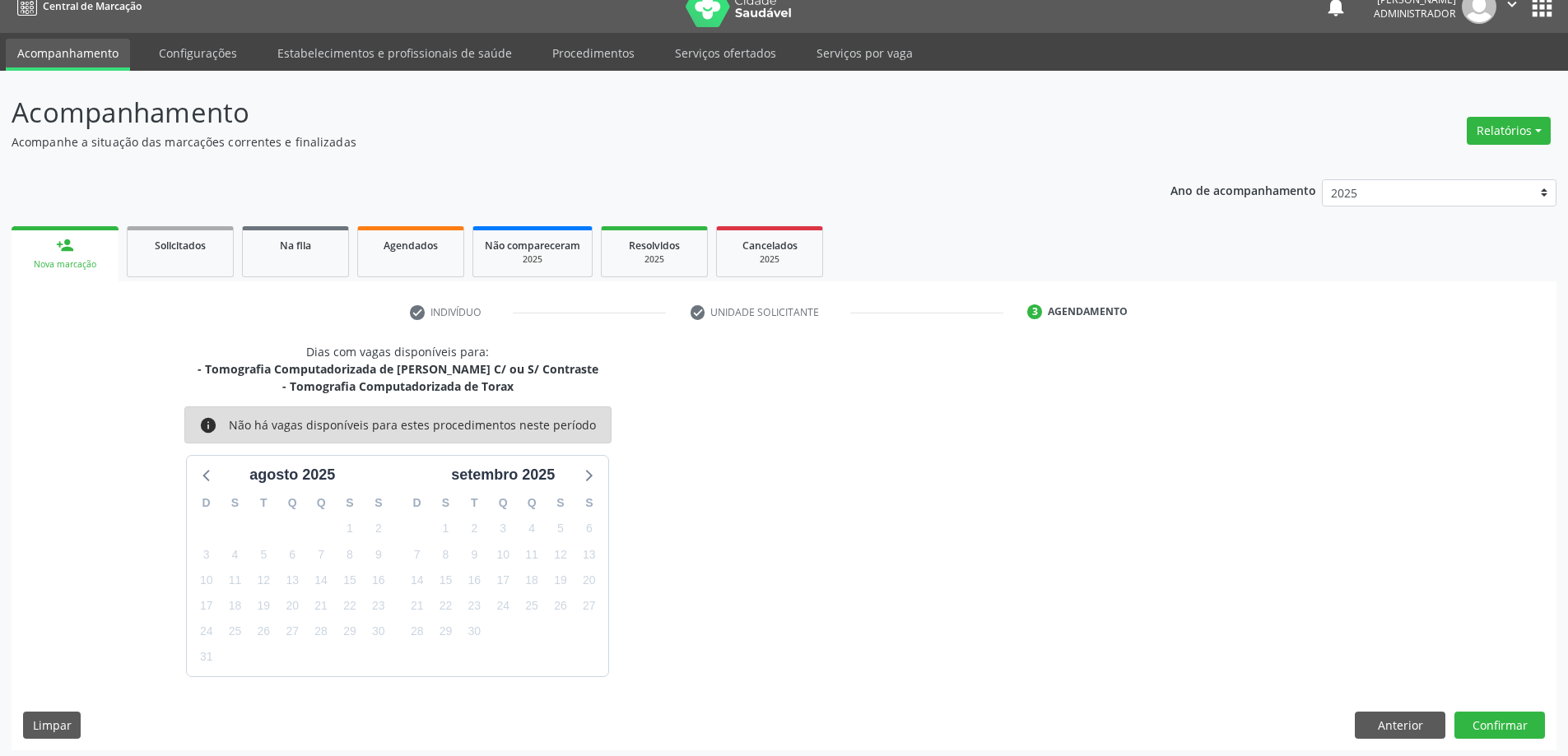
scroll to position [26, 0]
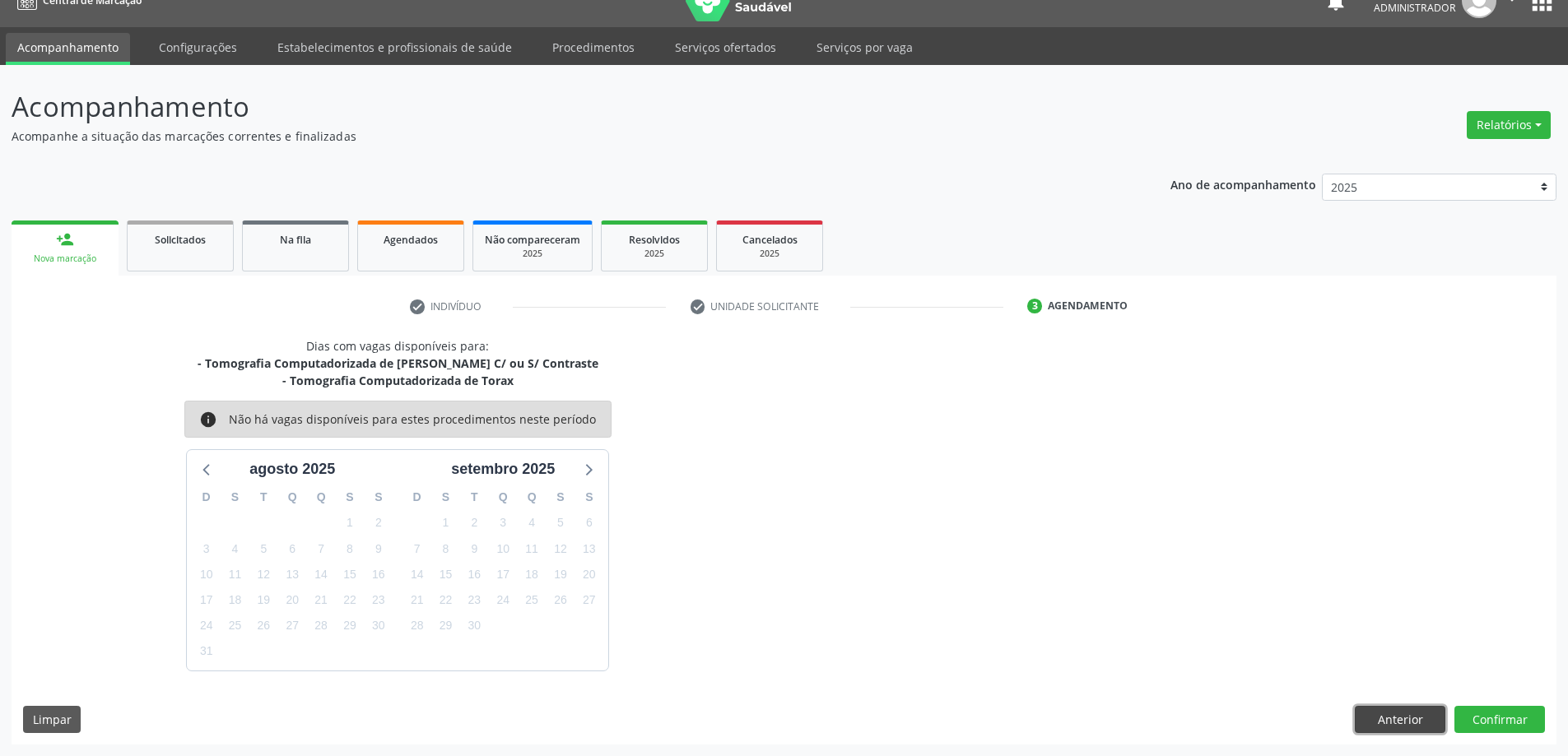
click at [1378, 712] on button "Anterior" at bounding box center [1400, 720] width 90 height 28
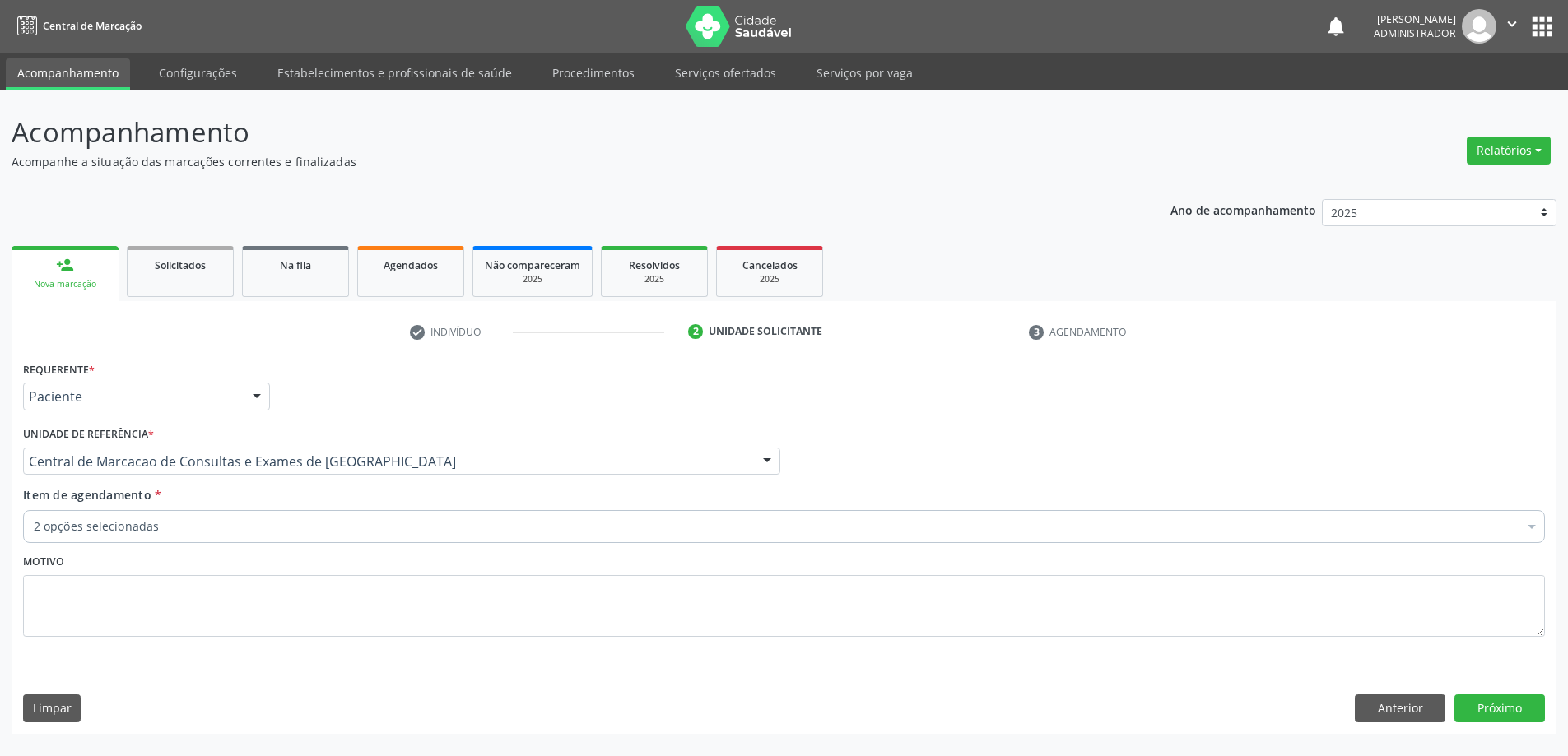
scroll to position [0, 0]
click at [1549, 522] on div at bounding box center [1544, 528] width 25 height 28
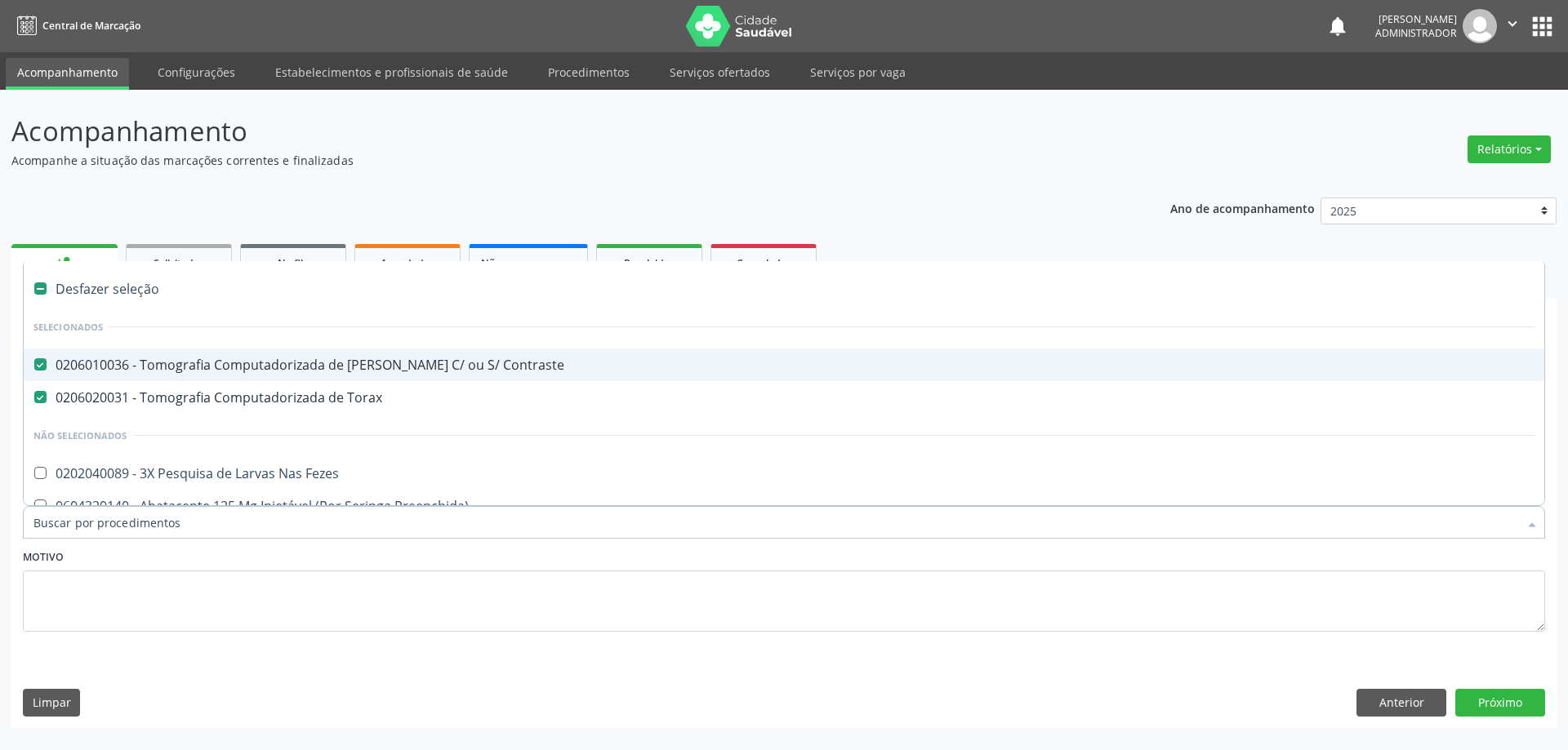
click at [35, 365] on Contraste at bounding box center [40, 364] width 12 height 12
click at [35, 365] on Contraste "checkbox" at bounding box center [29, 364] width 11 height 11
checkbox Contraste "false"
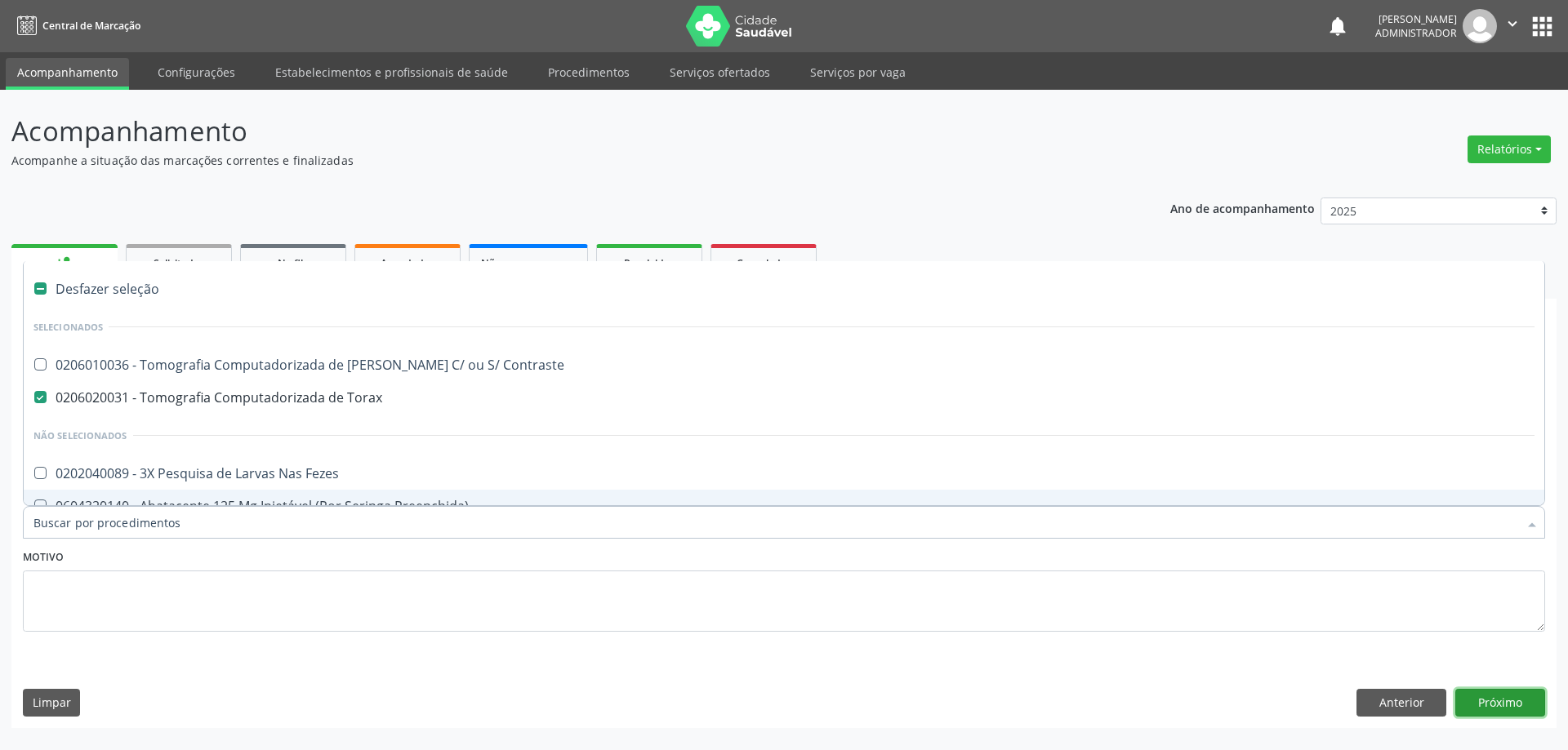
click at [1478, 714] on button "Próximo" at bounding box center [1500, 703] width 90 height 28
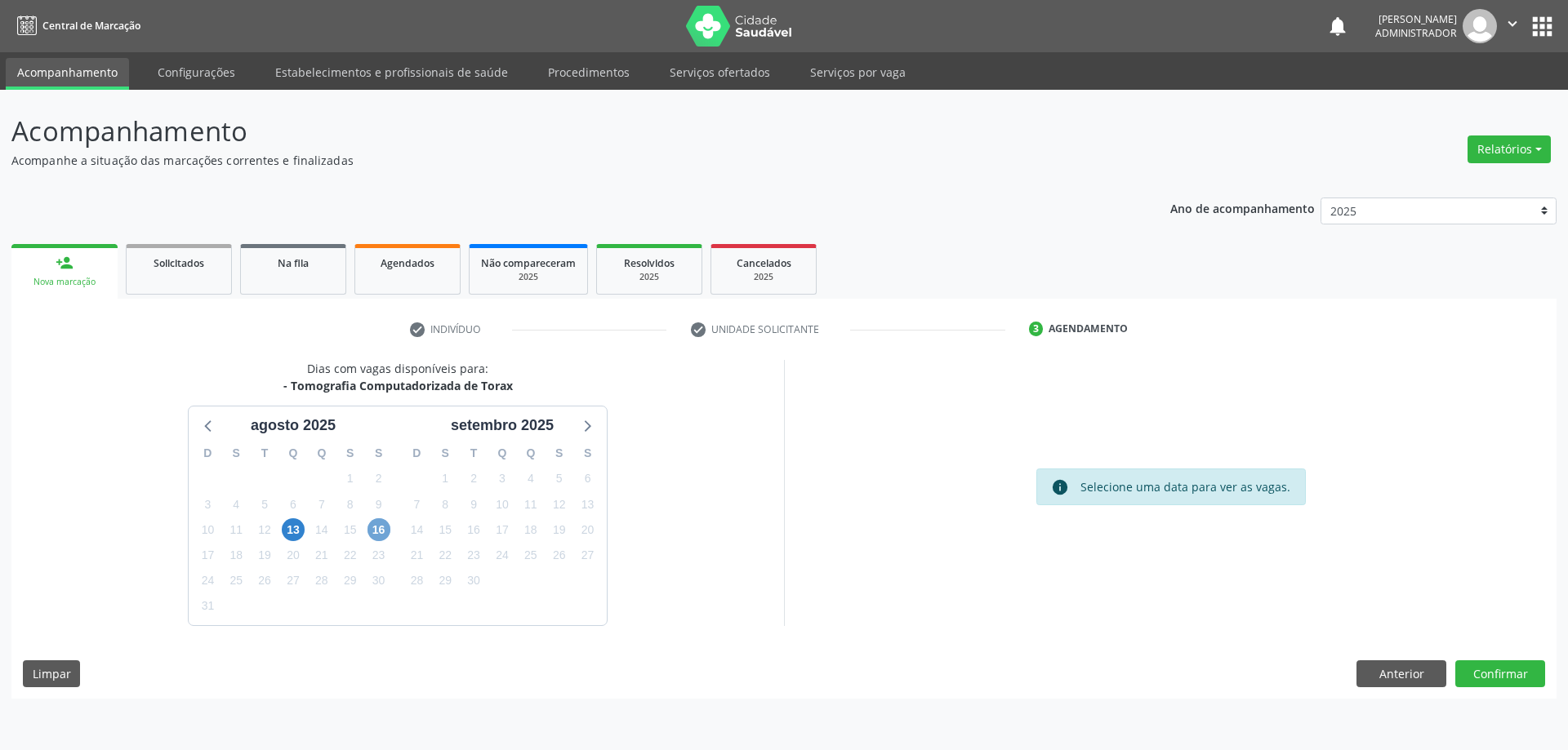
click at [377, 530] on span "16" at bounding box center [379, 530] width 23 height 23
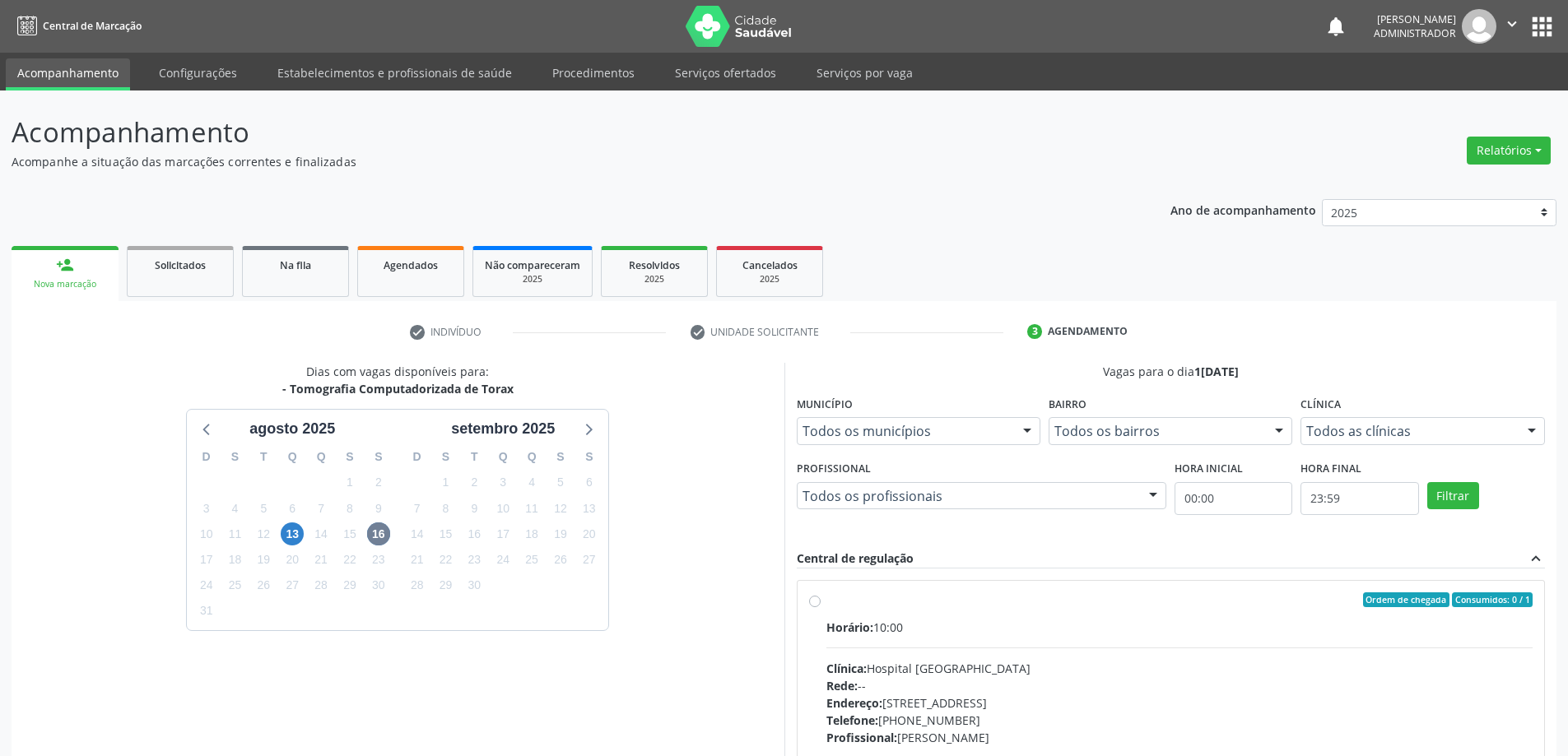
click at [827, 602] on label "Ordem de chegada Consumidos: 0 / 1 Horário: 10:00 Clínica: Hospital Sao Francis…" at bounding box center [1180, 719] width 707 height 253
click at [817, 602] on input "Ordem de chegada Consumidos: 0 / 1 Horário: 10:00 Clínica: Hospital Sao Francis…" at bounding box center [815, 600] width 12 height 15
radio input "true"
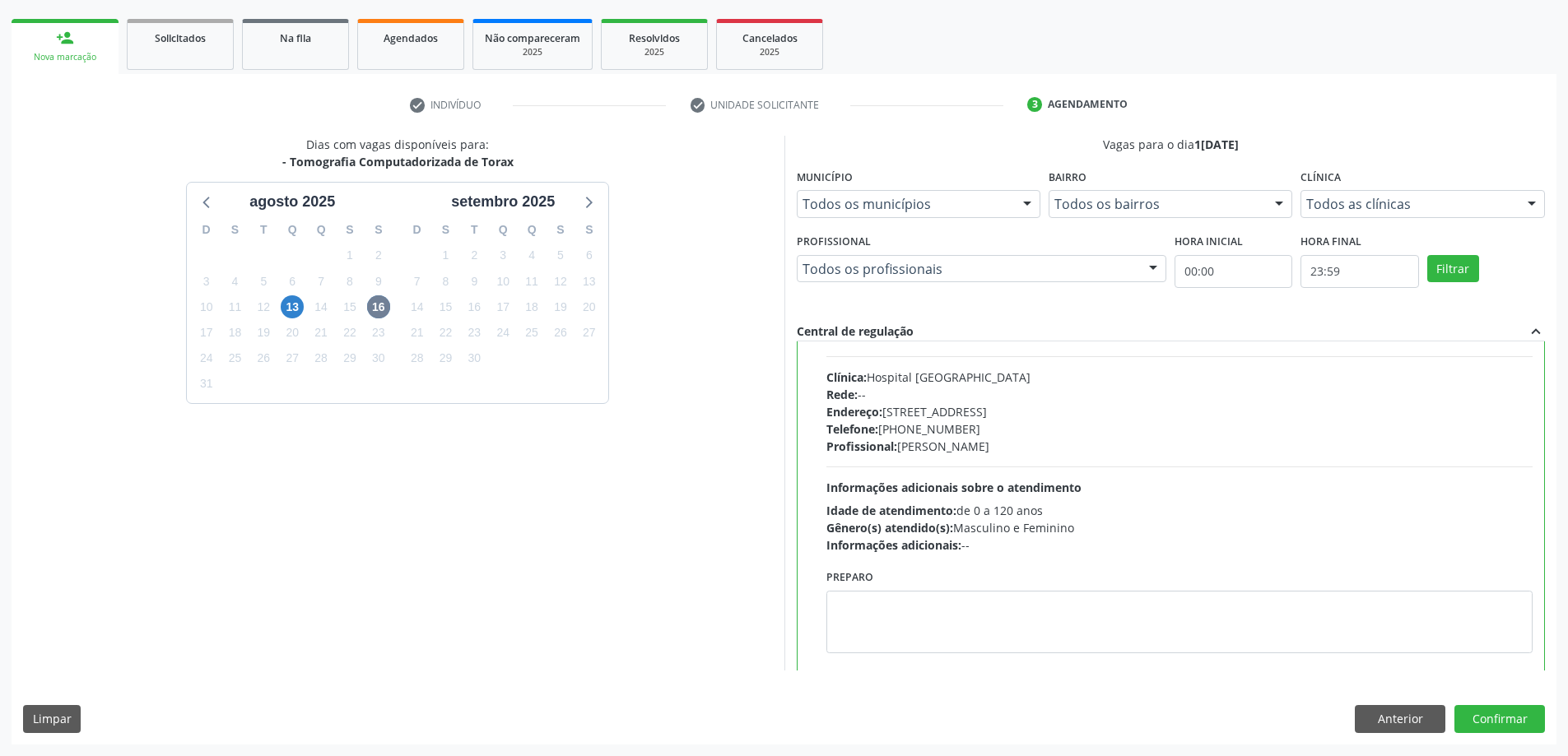
scroll to position [81, 0]
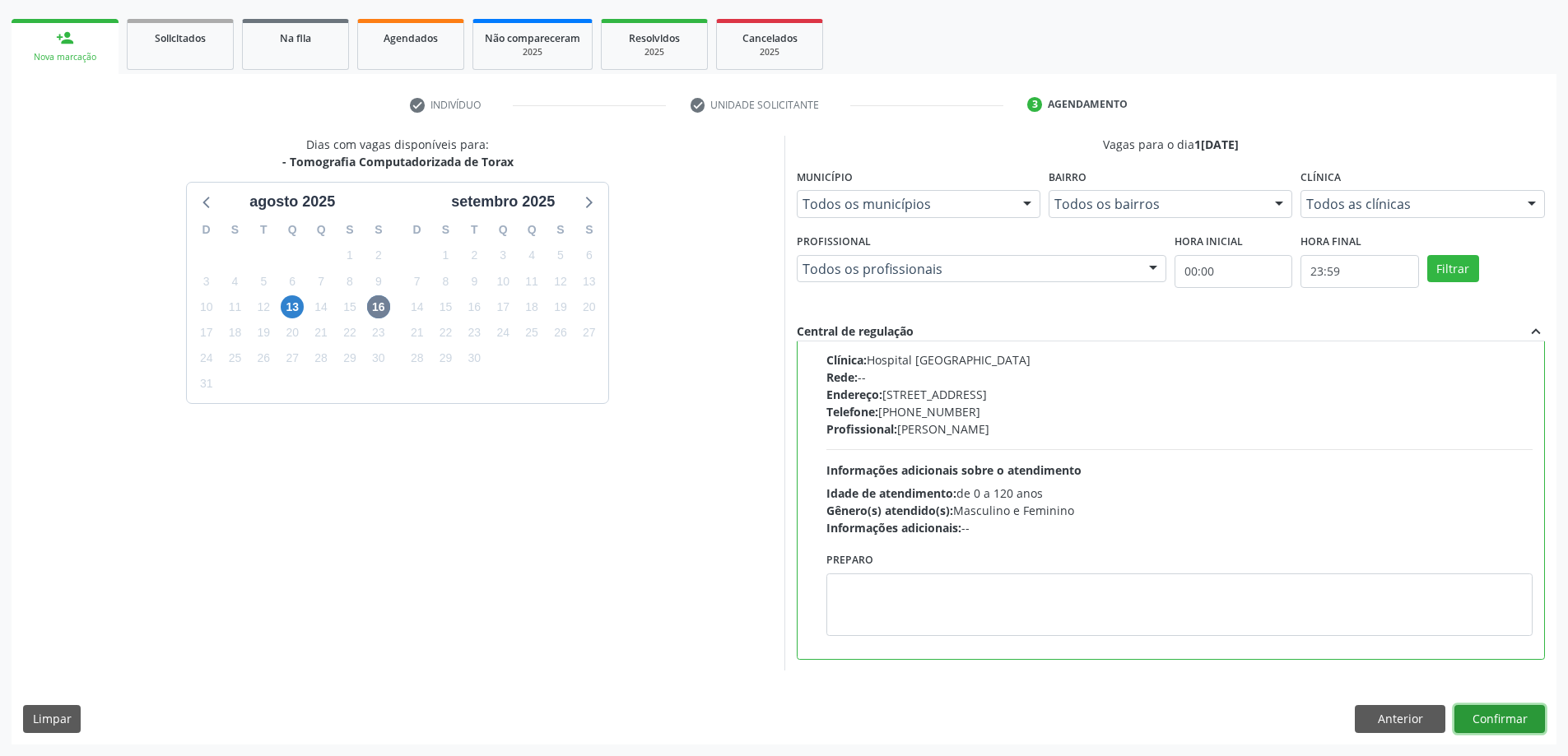
click at [1487, 720] on button "Confirmar" at bounding box center [1499, 720] width 90 height 28
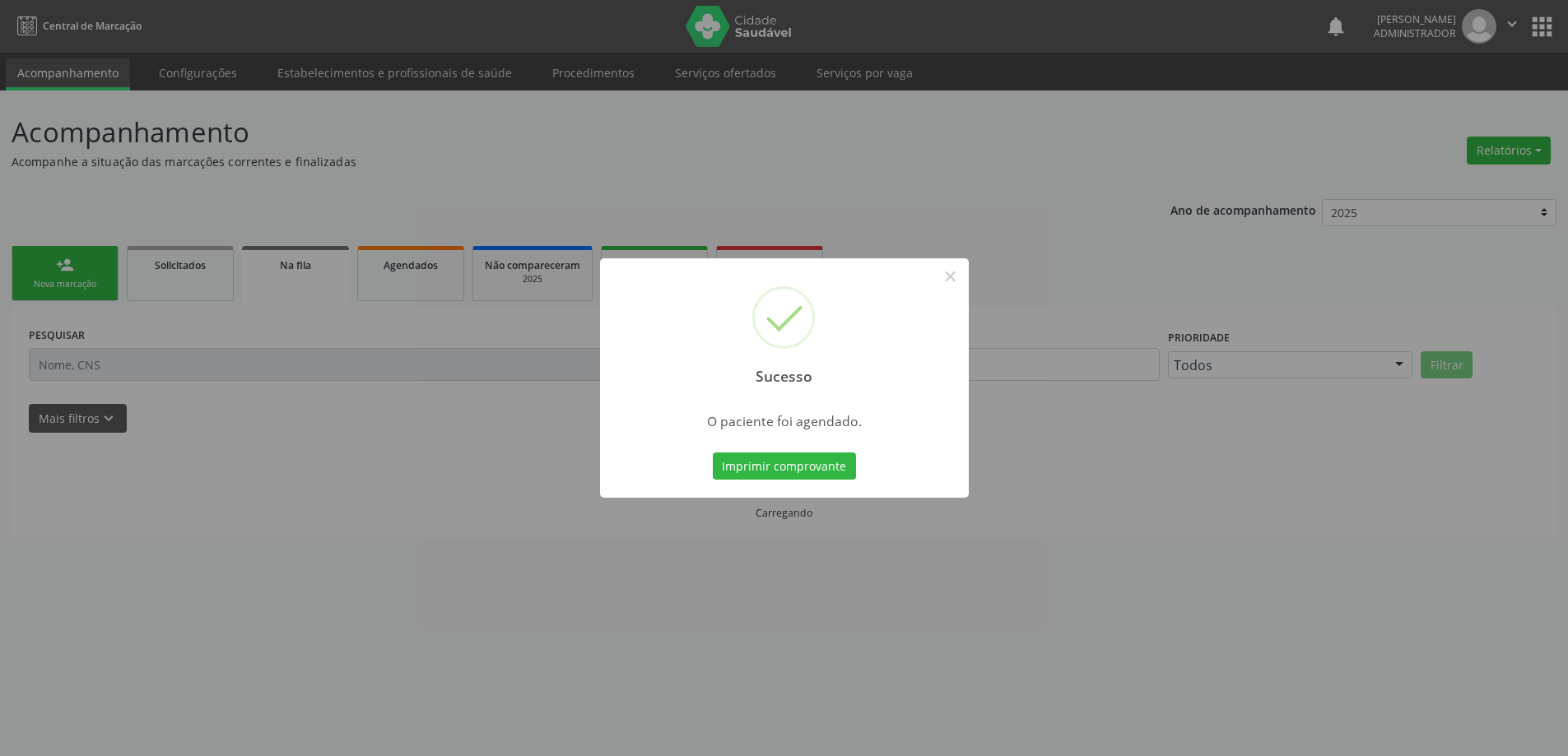
scroll to position [0, 0]
click at [776, 463] on button "Imprimir comprovante" at bounding box center [790, 467] width 143 height 28
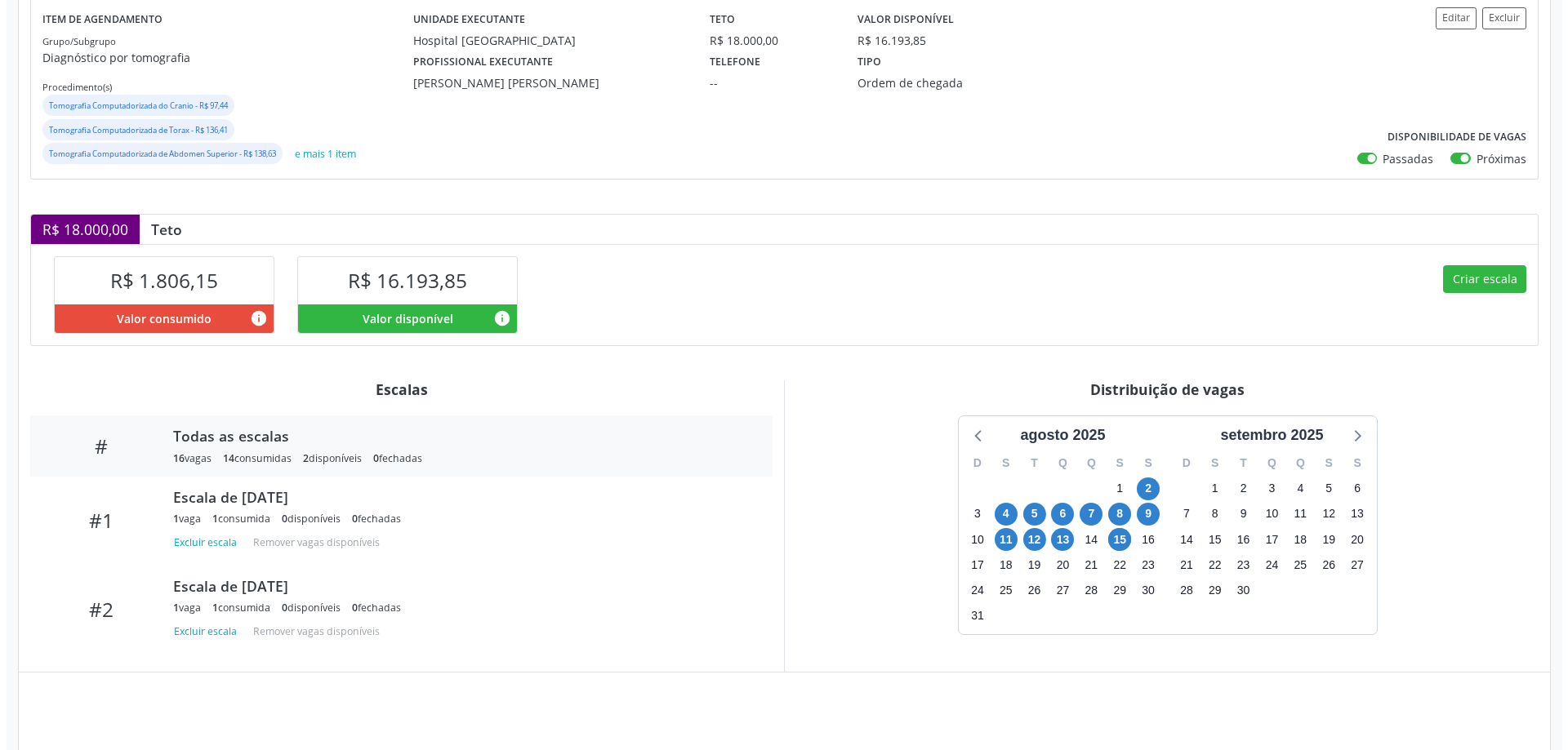
scroll to position [245, 0]
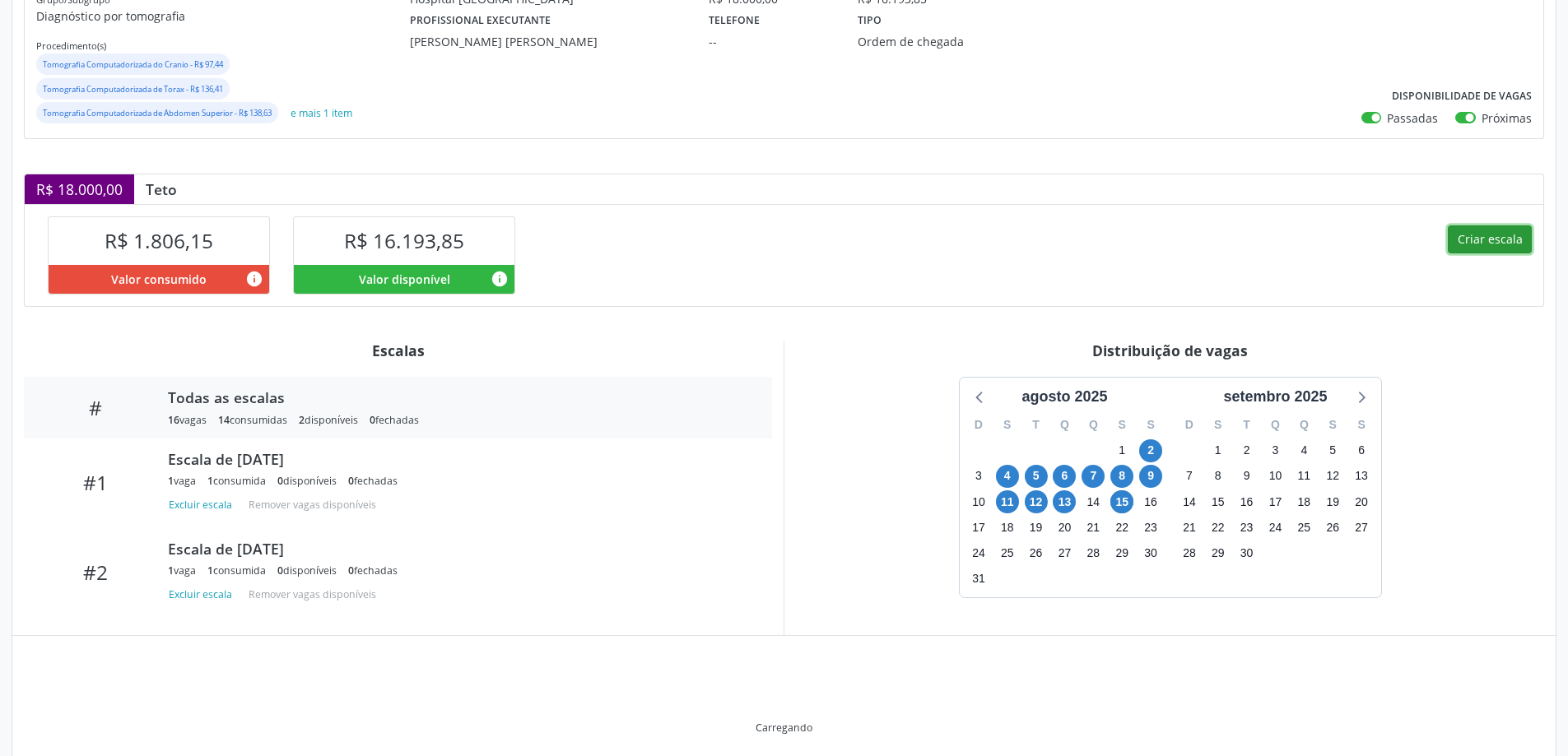
click at [1464, 242] on button "Criar escala" at bounding box center [1489, 240] width 84 height 28
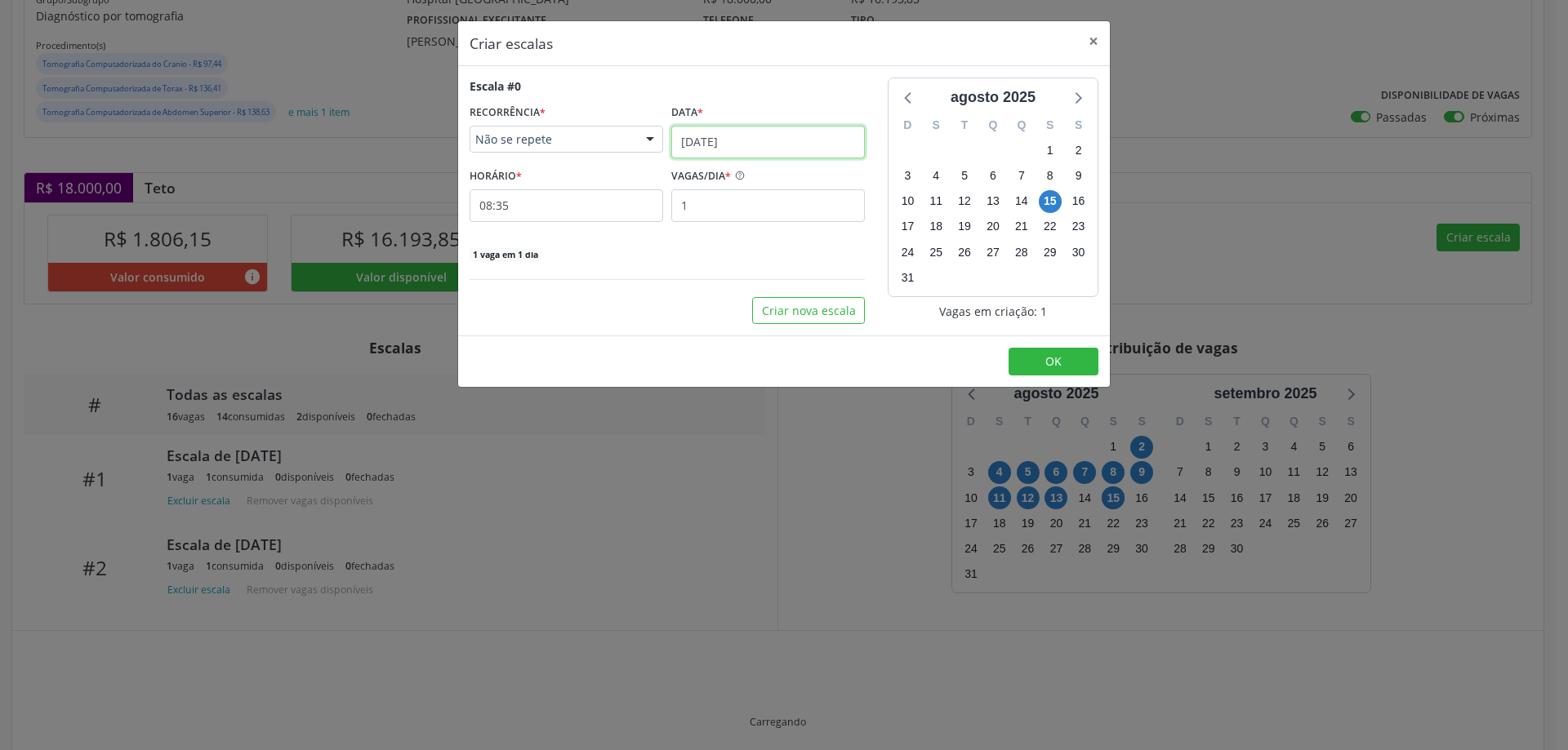
click at [786, 133] on input "[DATE]" at bounding box center [768, 142] width 193 height 33
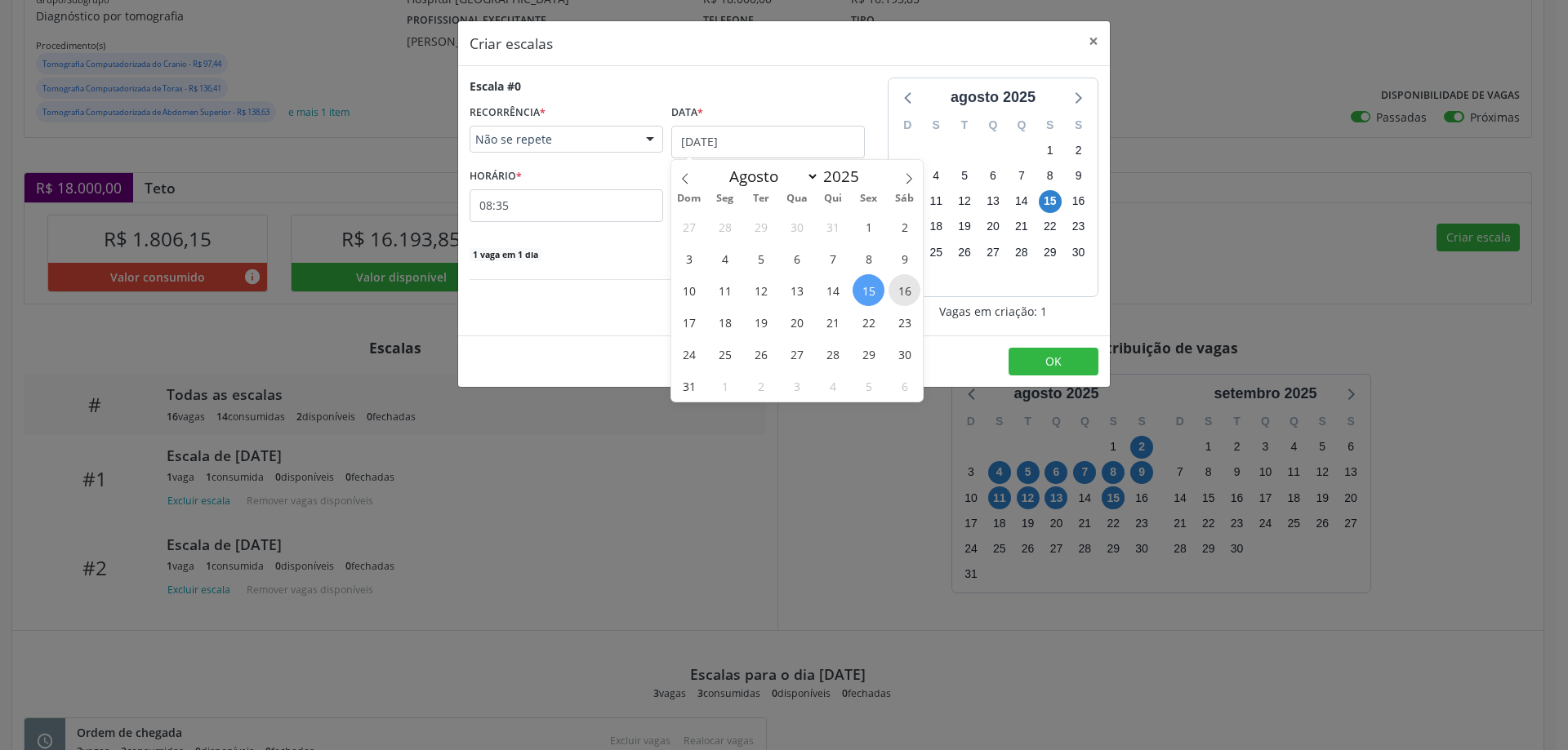
click at [907, 302] on span "16" at bounding box center [904, 290] width 32 height 32
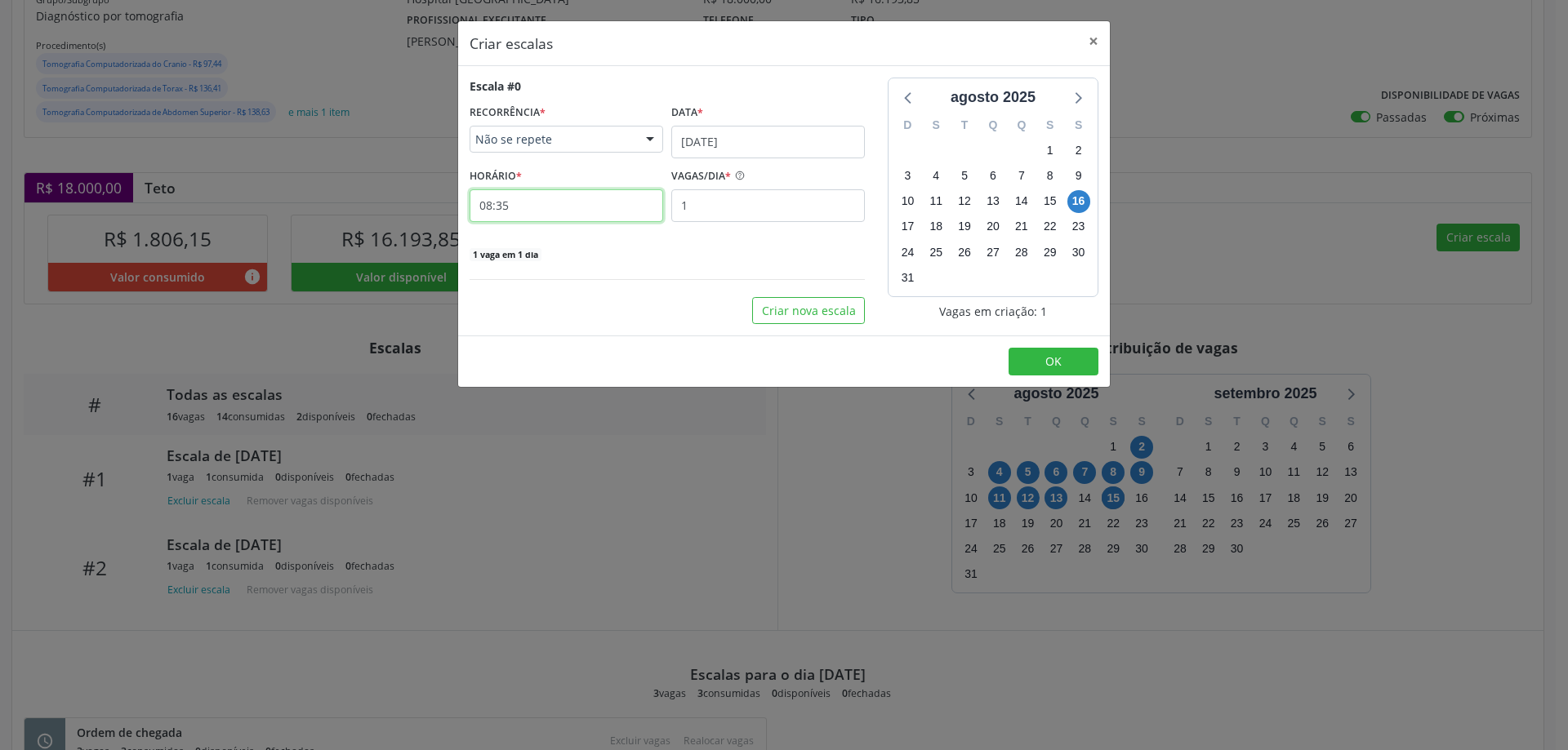
click at [561, 202] on input "08:35" at bounding box center [566, 206] width 193 height 33
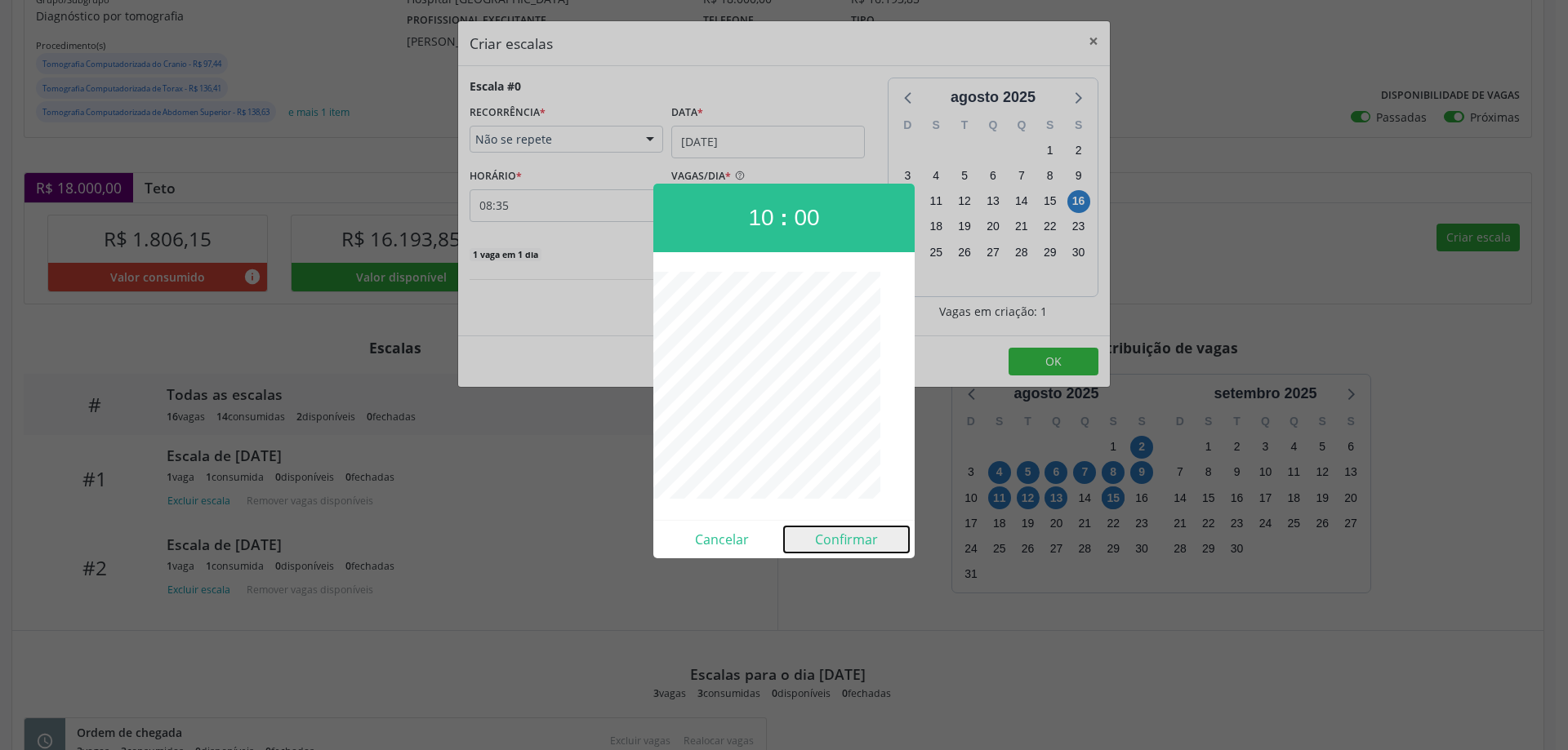
click at [822, 539] on button "Confirmar" at bounding box center [847, 539] width 125 height 26
type input "10:00"
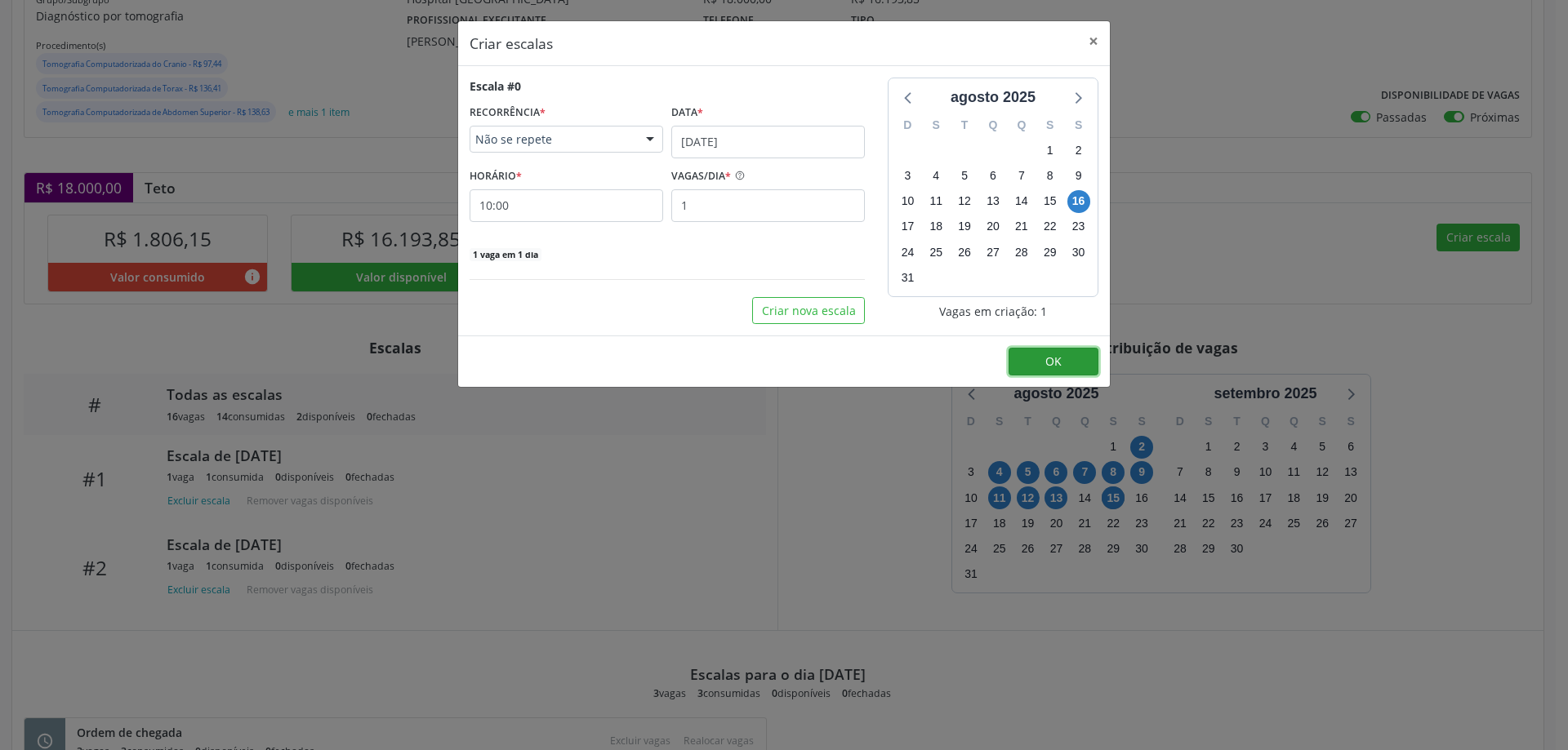
click at [1054, 366] on span "OK" at bounding box center [1054, 361] width 16 height 16
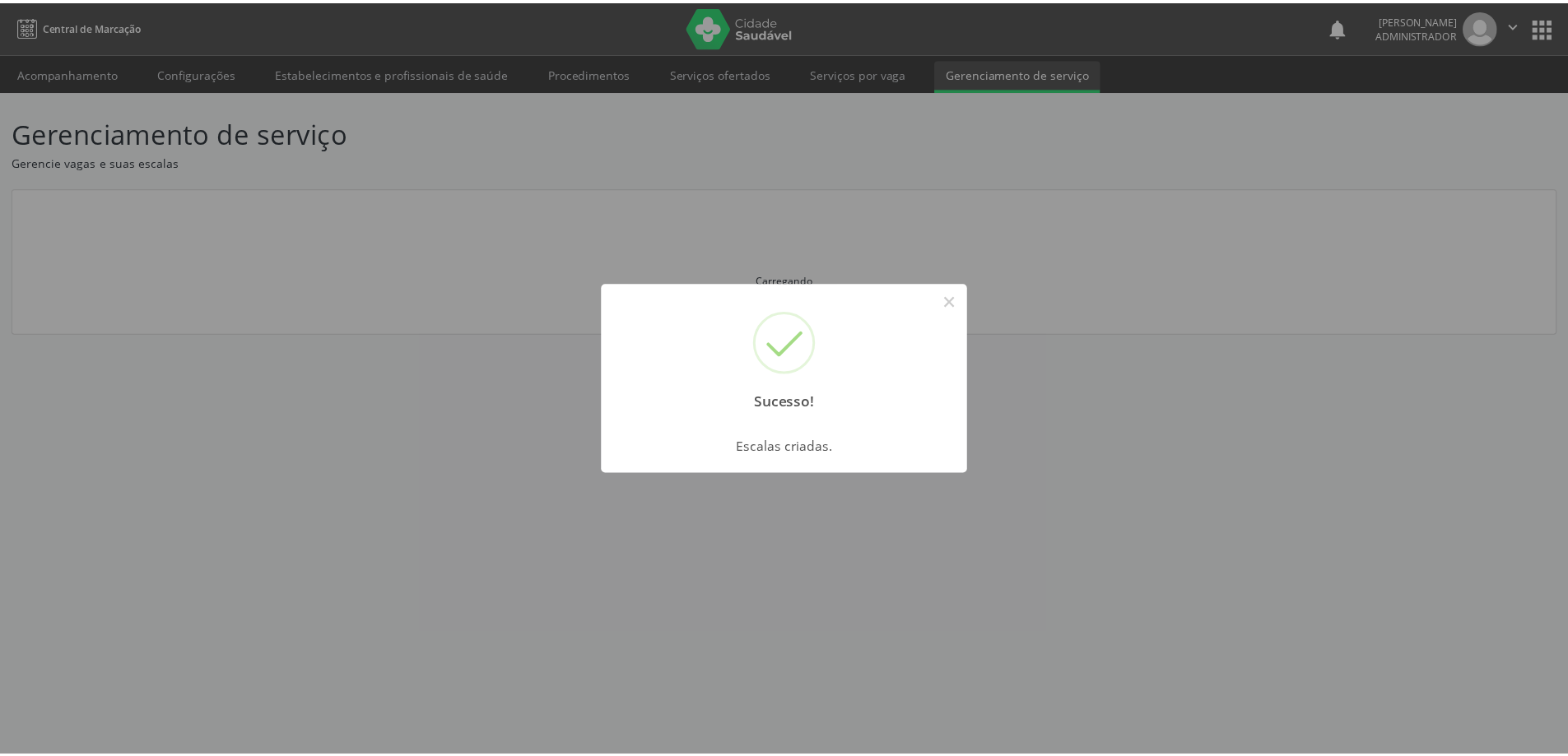
scroll to position [0, 0]
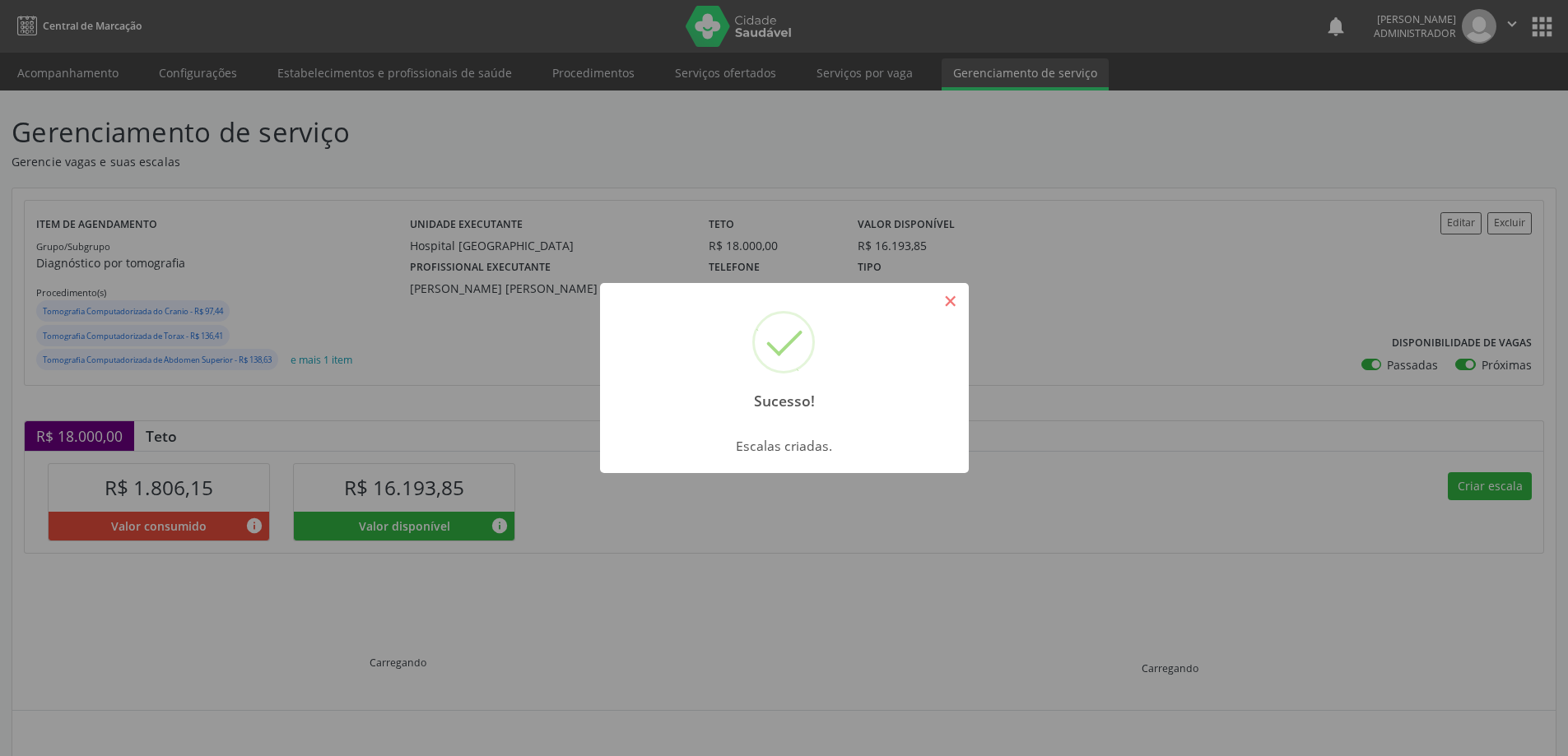
click at [948, 301] on button "×" at bounding box center [951, 301] width 28 height 28
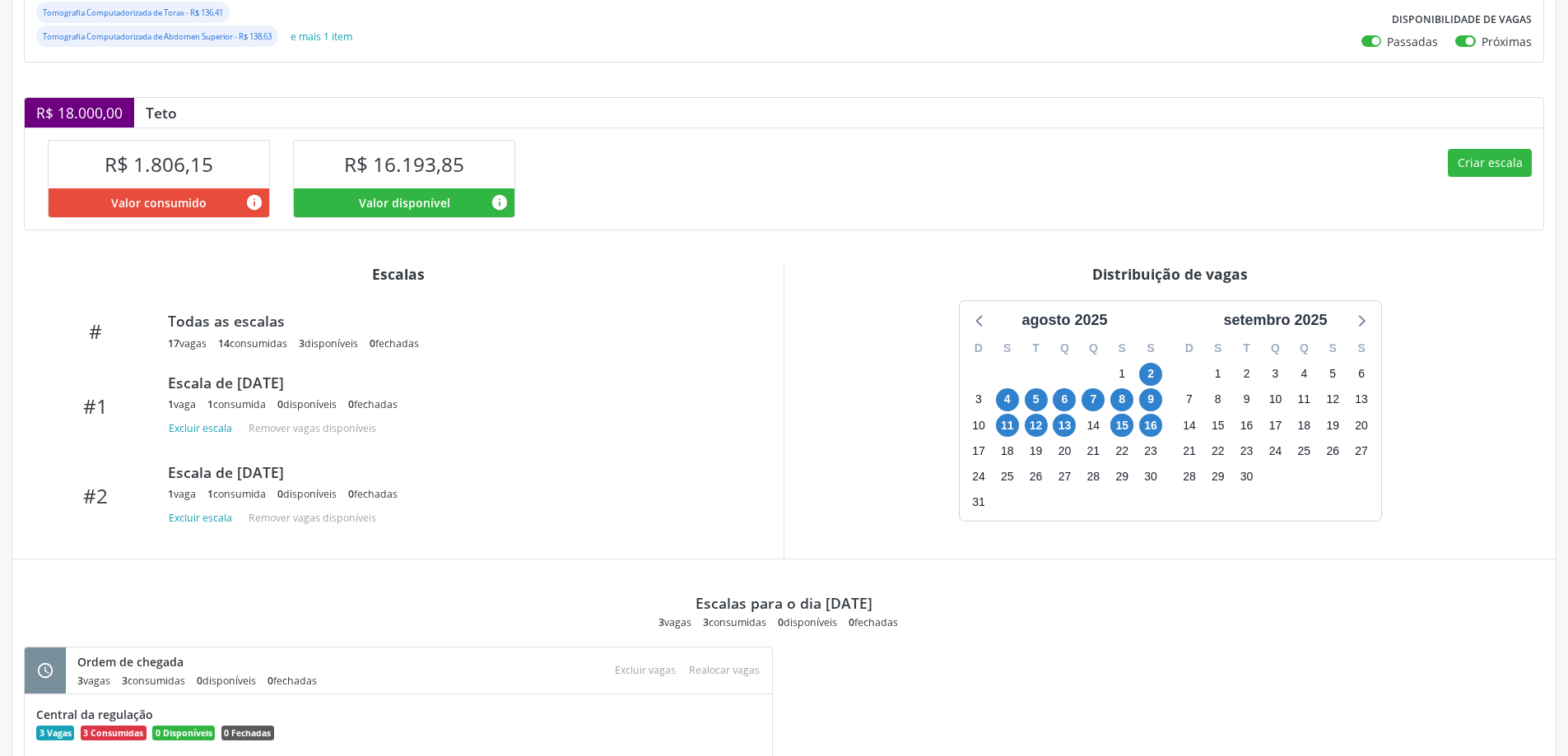
scroll to position [329, 0]
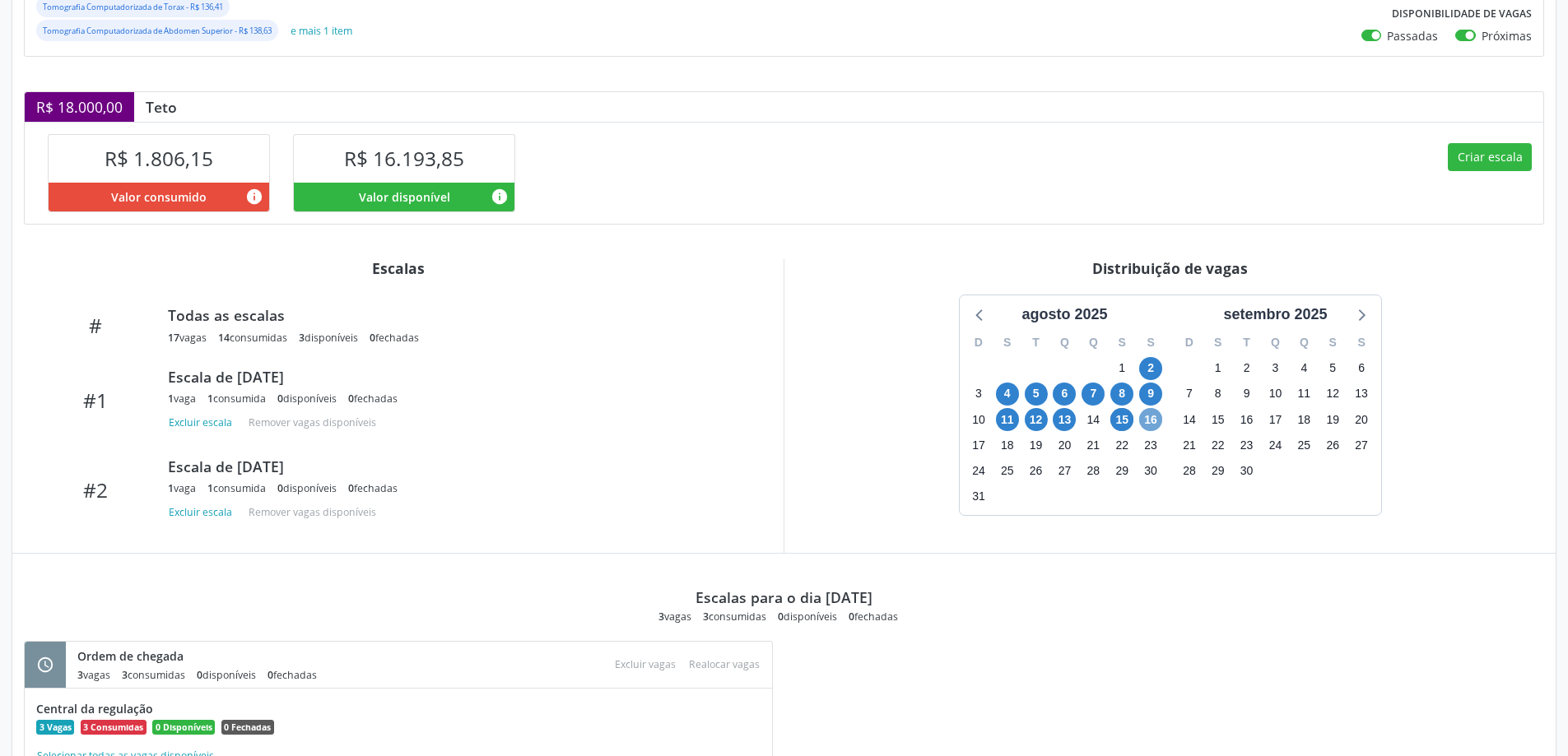
click at [1153, 419] on span "16" at bounding box center [1151, 419] width 23 height 23
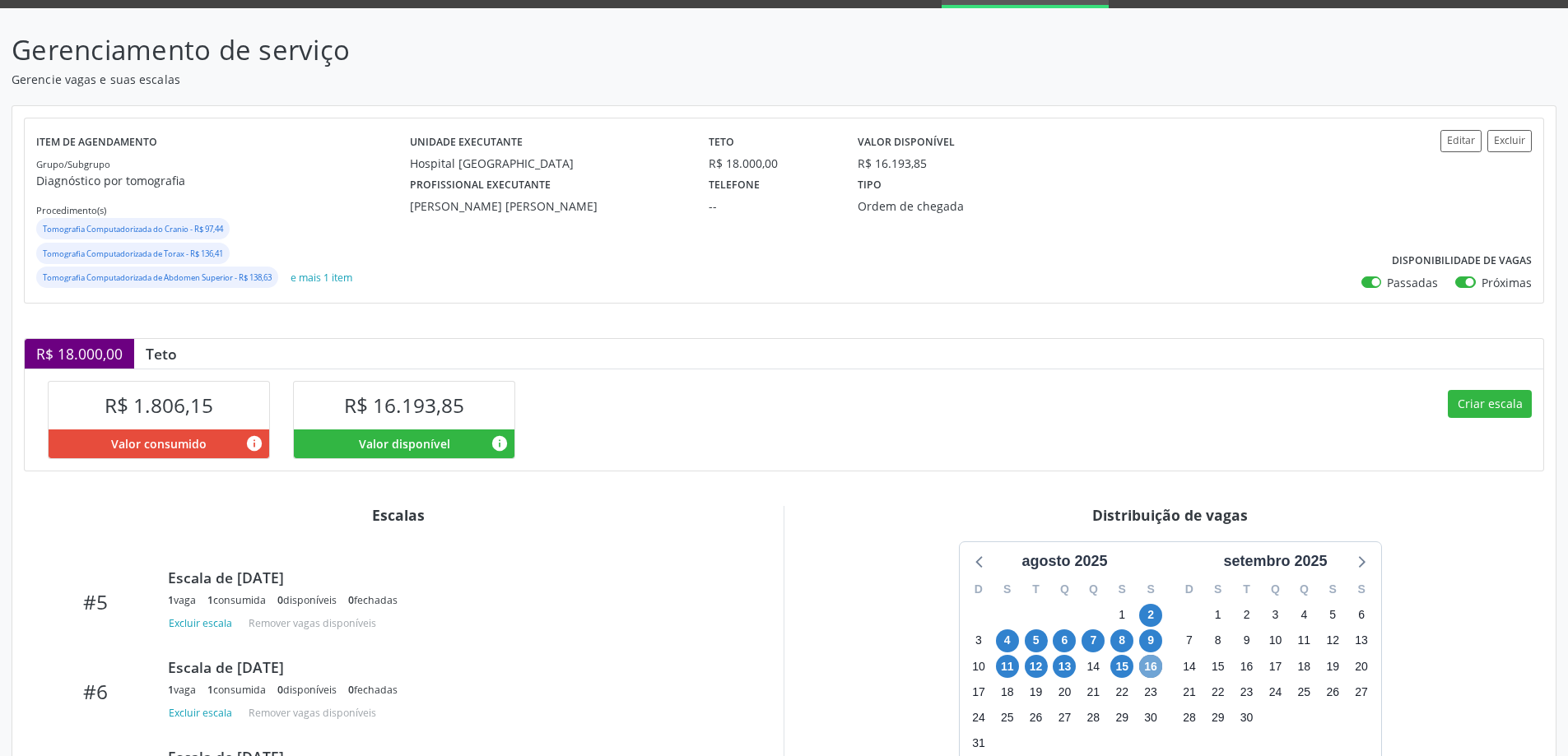
scroll to position [0, 0]
